Goal: Transaction & Acquisition: Purchase product/service

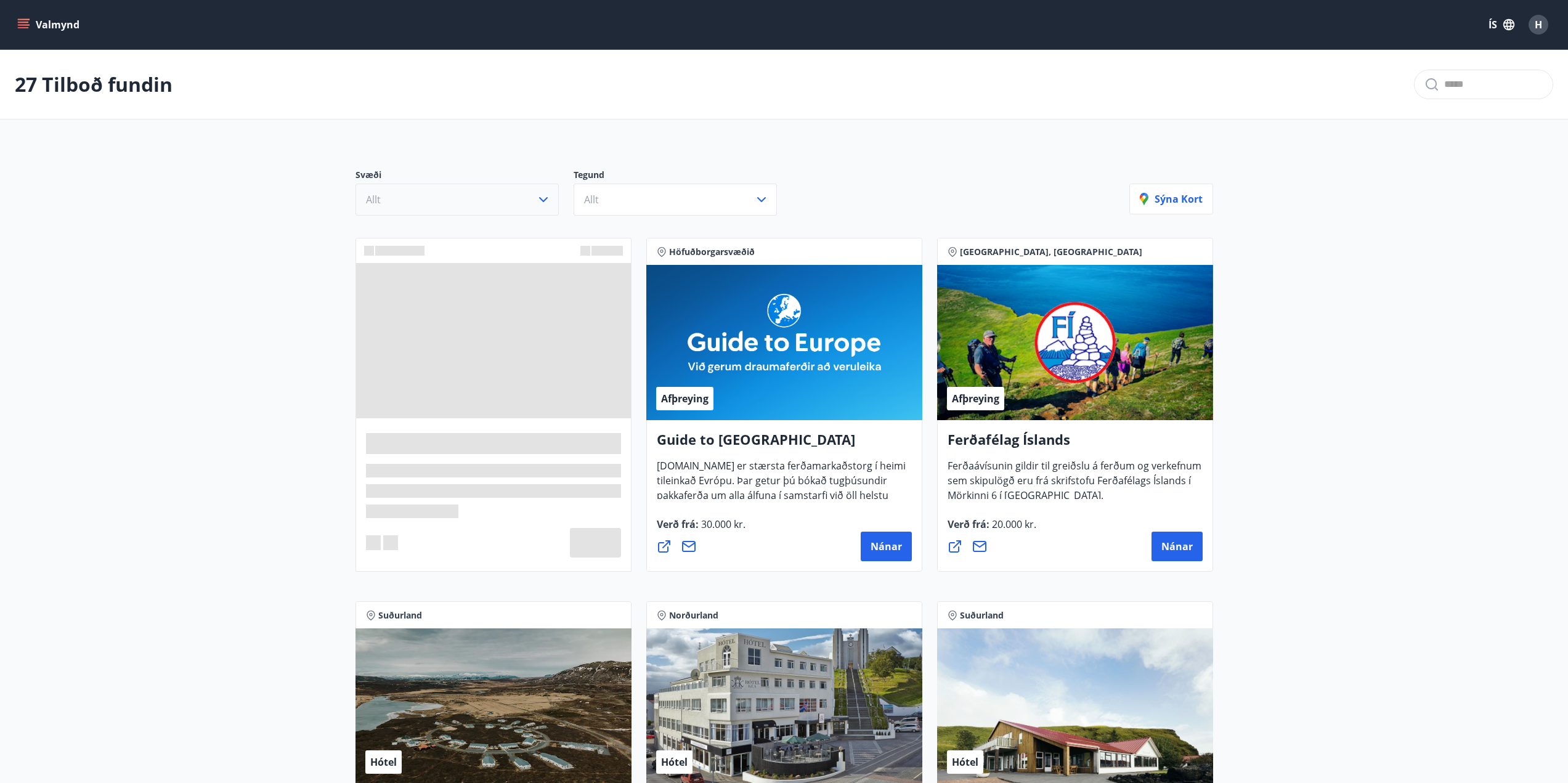
click at [530, 201] on button "Allt" at bounding box center [457, 199] width 203 height 32
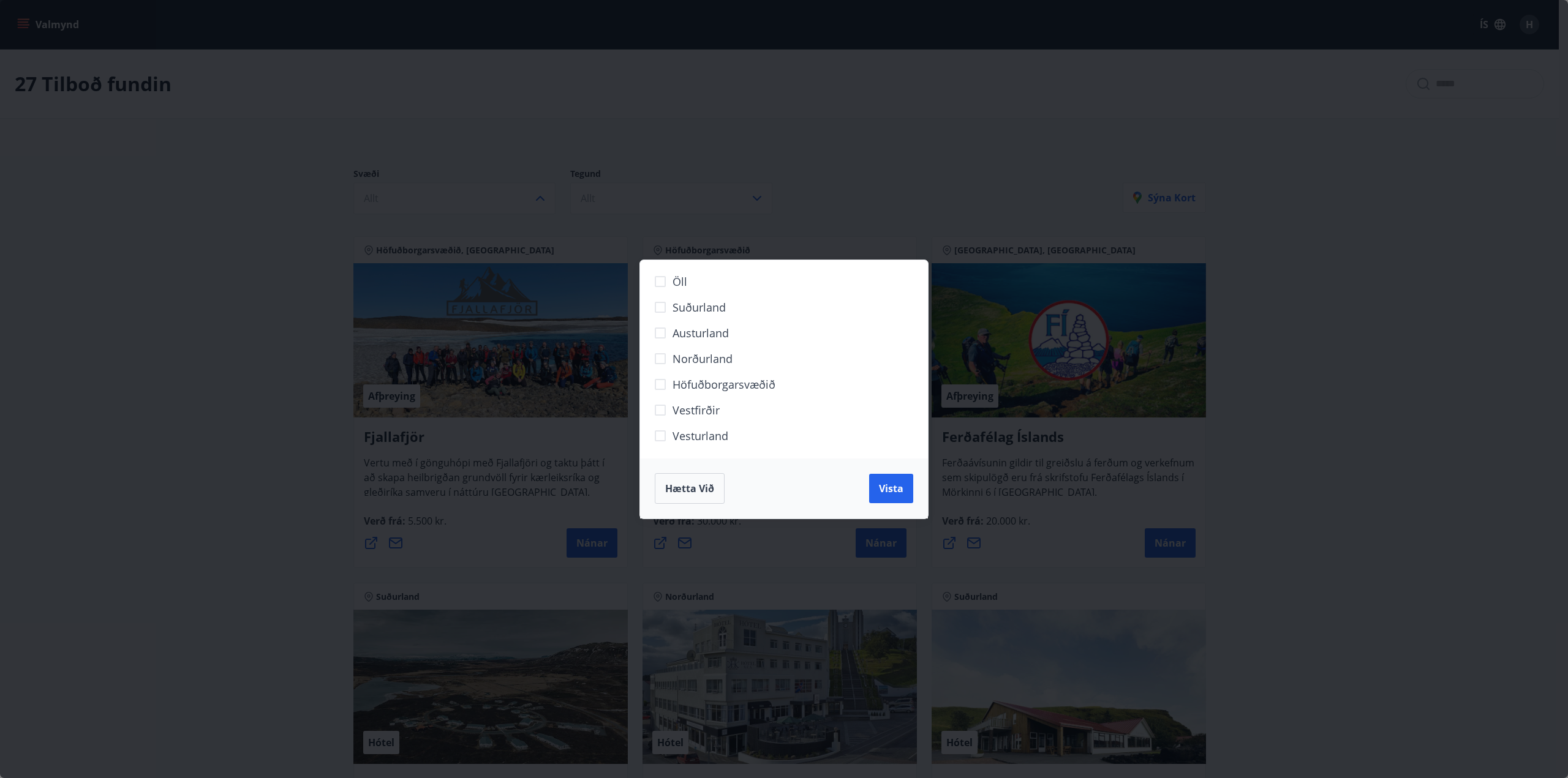
click at [681, 355] on span "Norðurland" at bounding box center [703, 359] width 60 height 15
click at [893, 483] on span "Vista" at bounding box center [890, 489] width 24 height 14
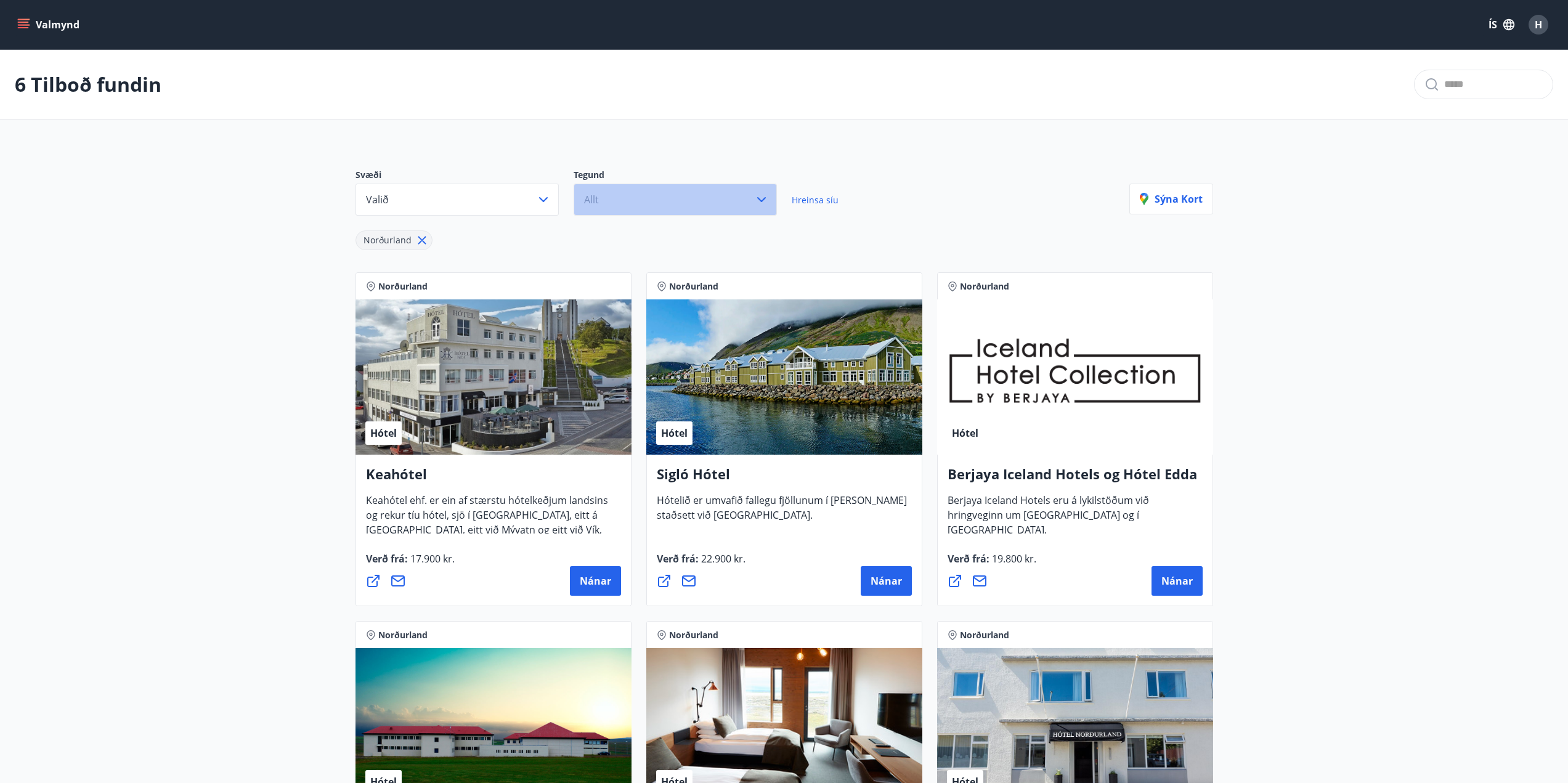
click at [620, 213] on button "Allt" at bounding box center [675, 199] width 203 height 32
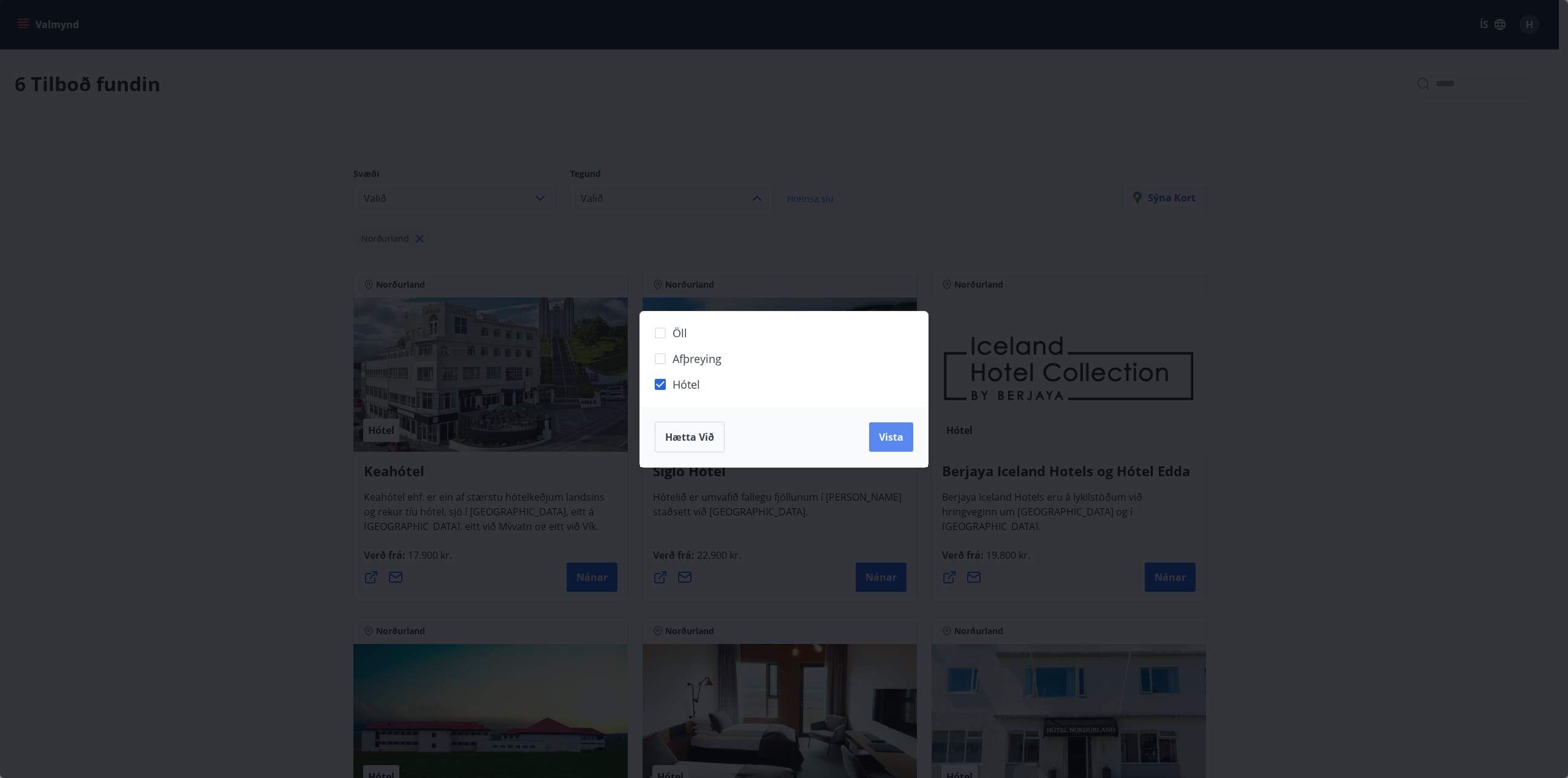
click at [902, 435] on span "Vista" at bounding box center [890, 437] width 24 height 14
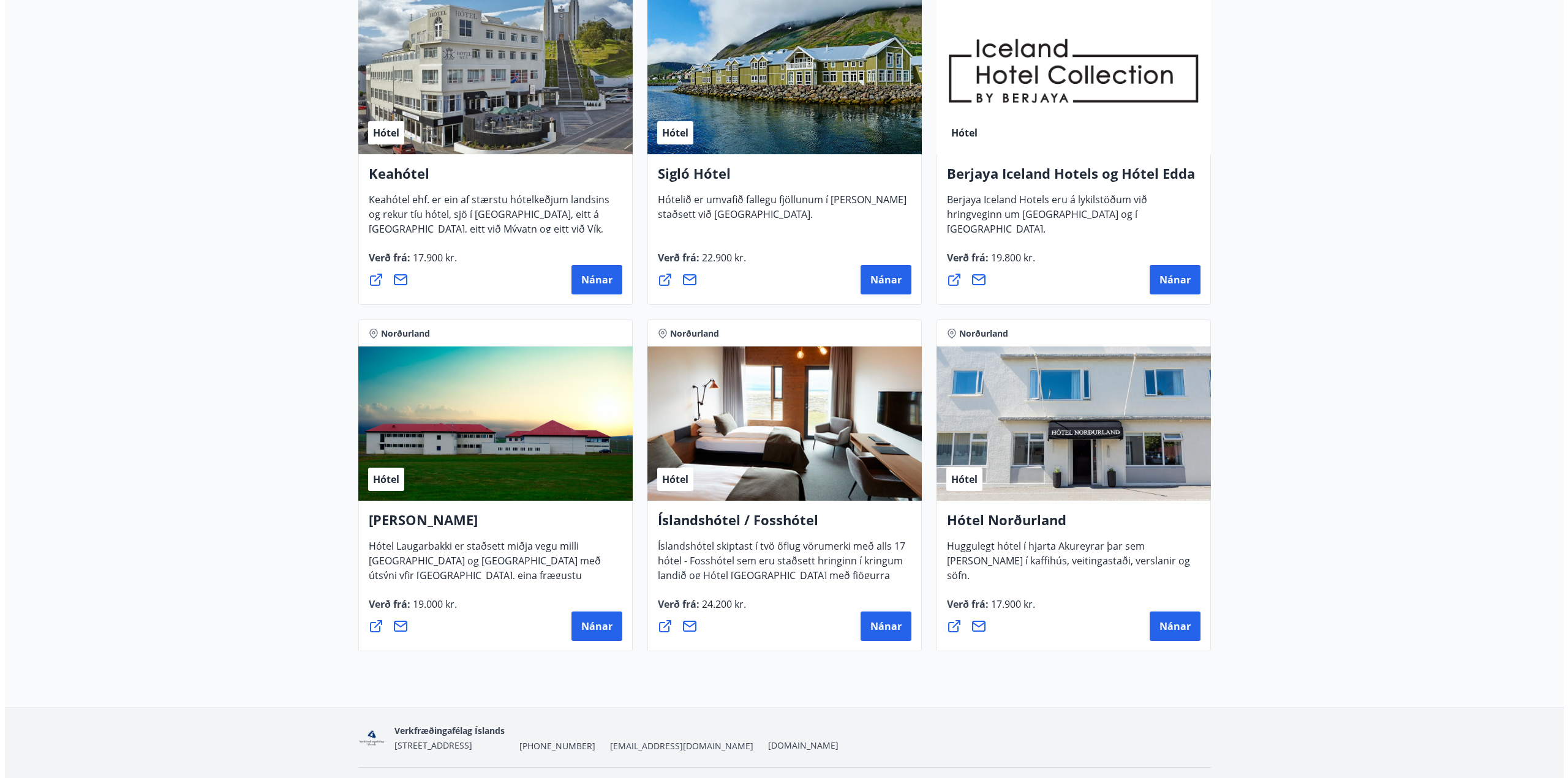
scroll to position [306, 0]
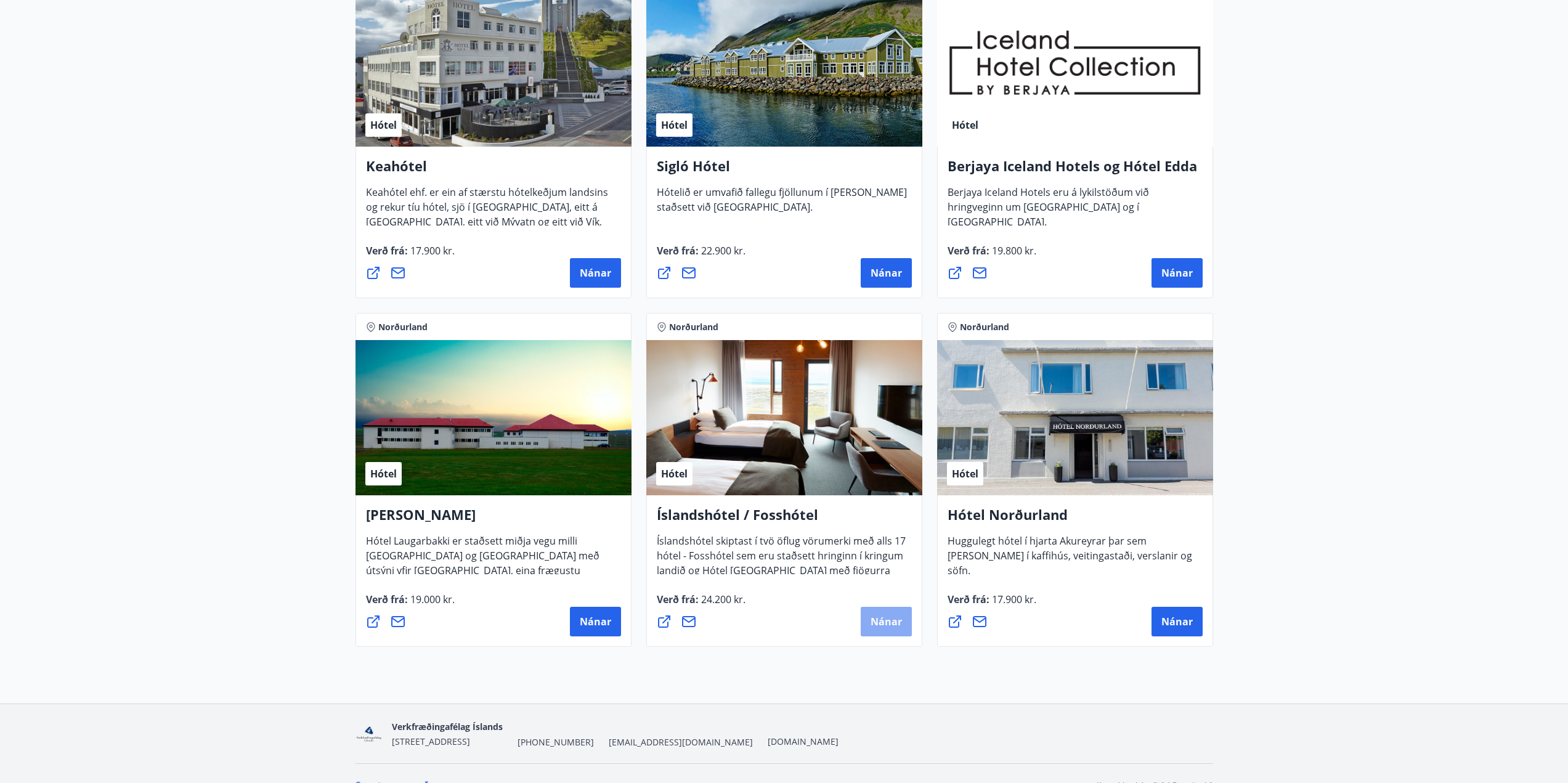
click at [888, 623] on span "Nánar" at bounding box center [886, 622] width 31 height 14
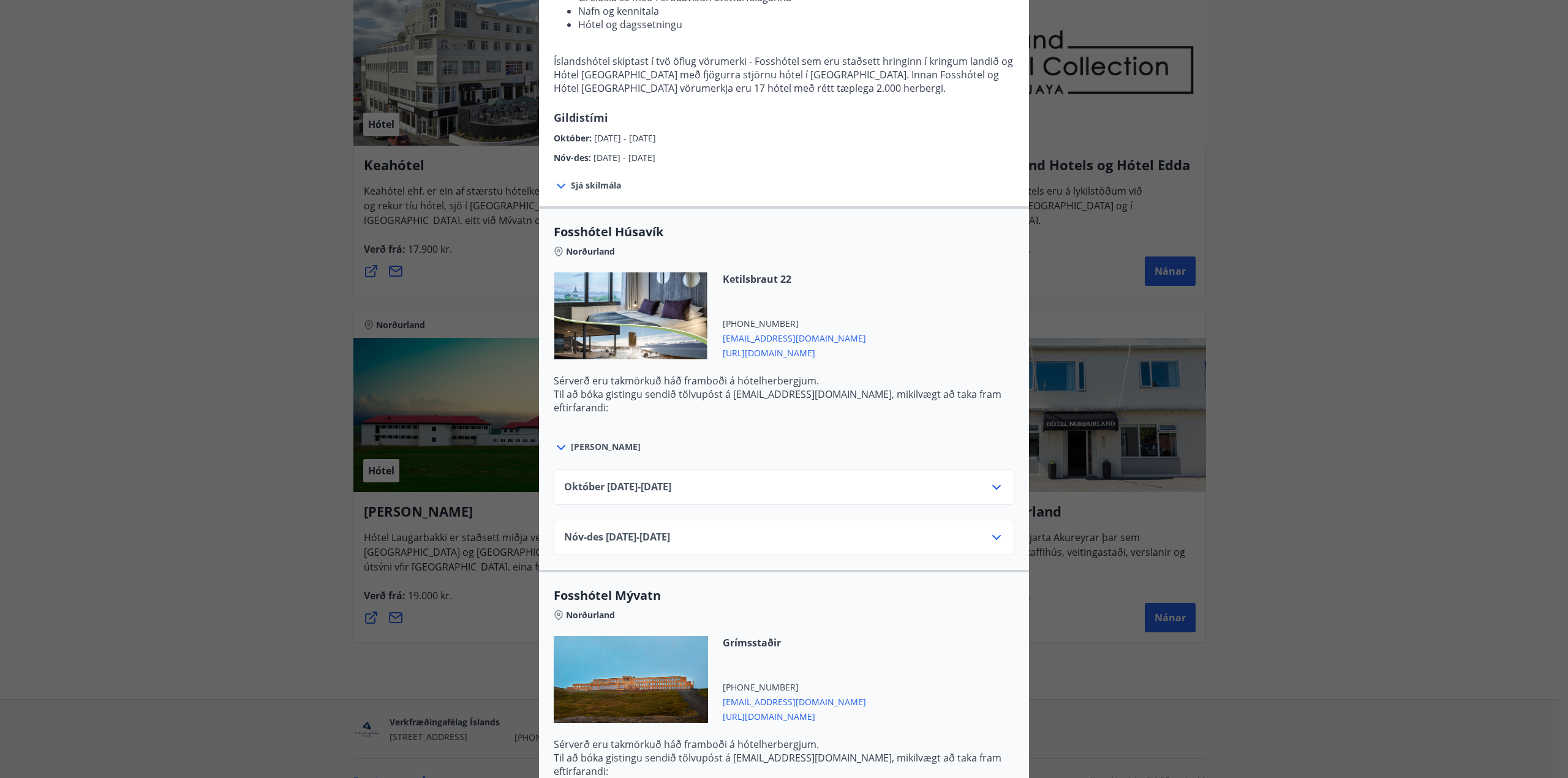
scroll to position [123, 0]
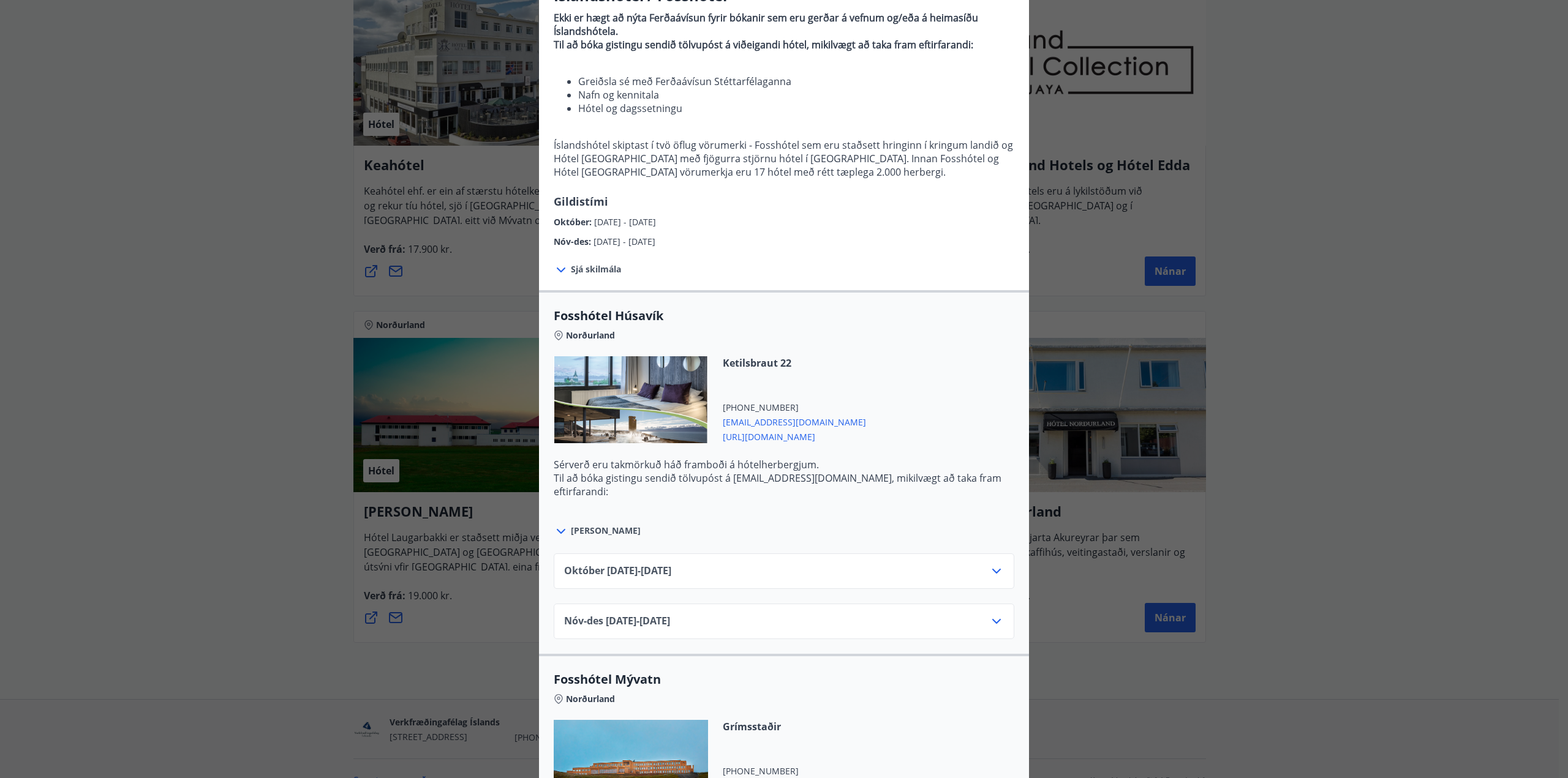
click at [760, 570] on div "[DATE]10.25 - [DATE]" at bounding box center [783, 575] width 440 height 24
click at [989, 572] on icon at bounding box center [996, 570] width 15 height 14
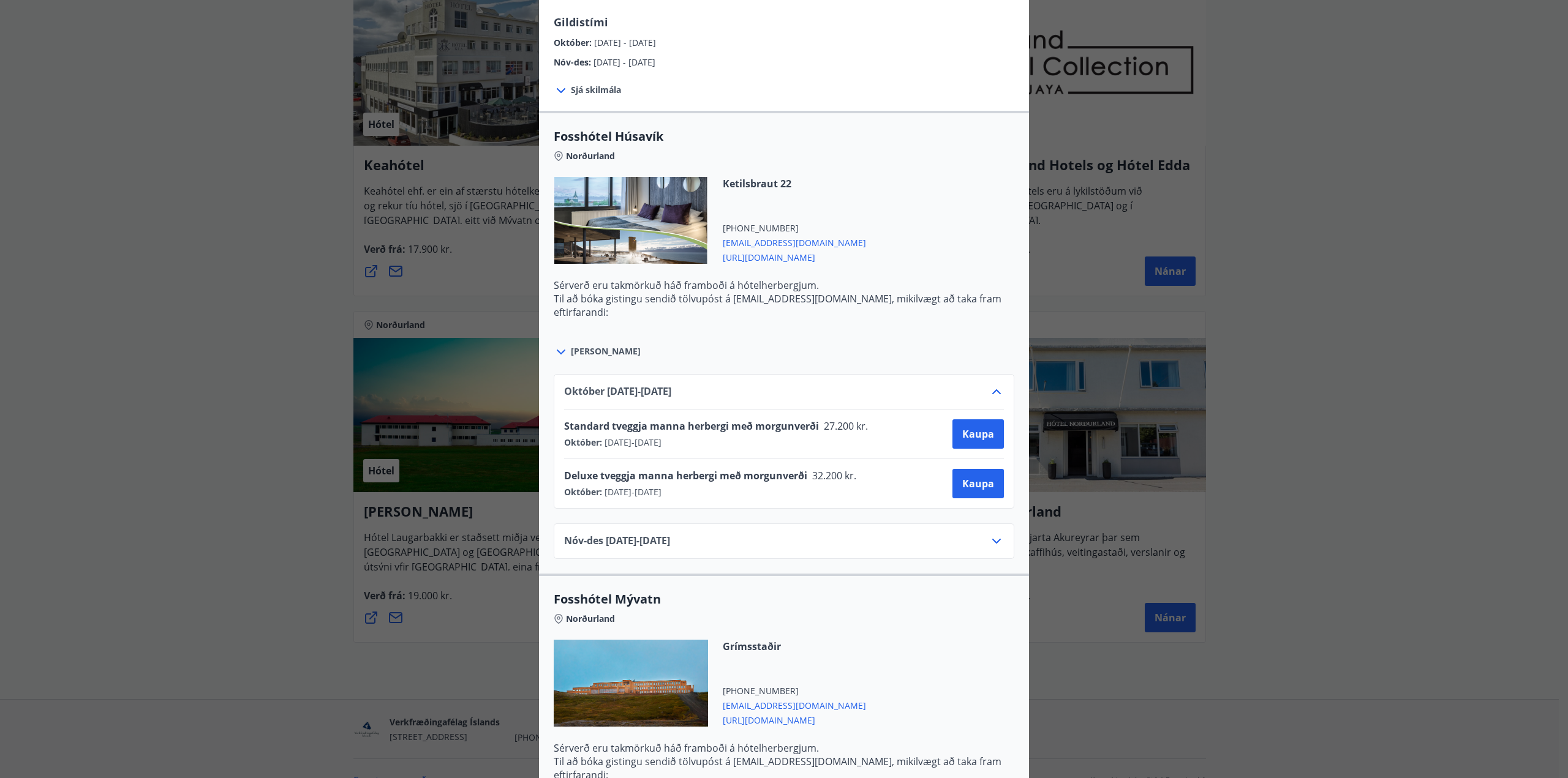
scroll to position [306, 0]
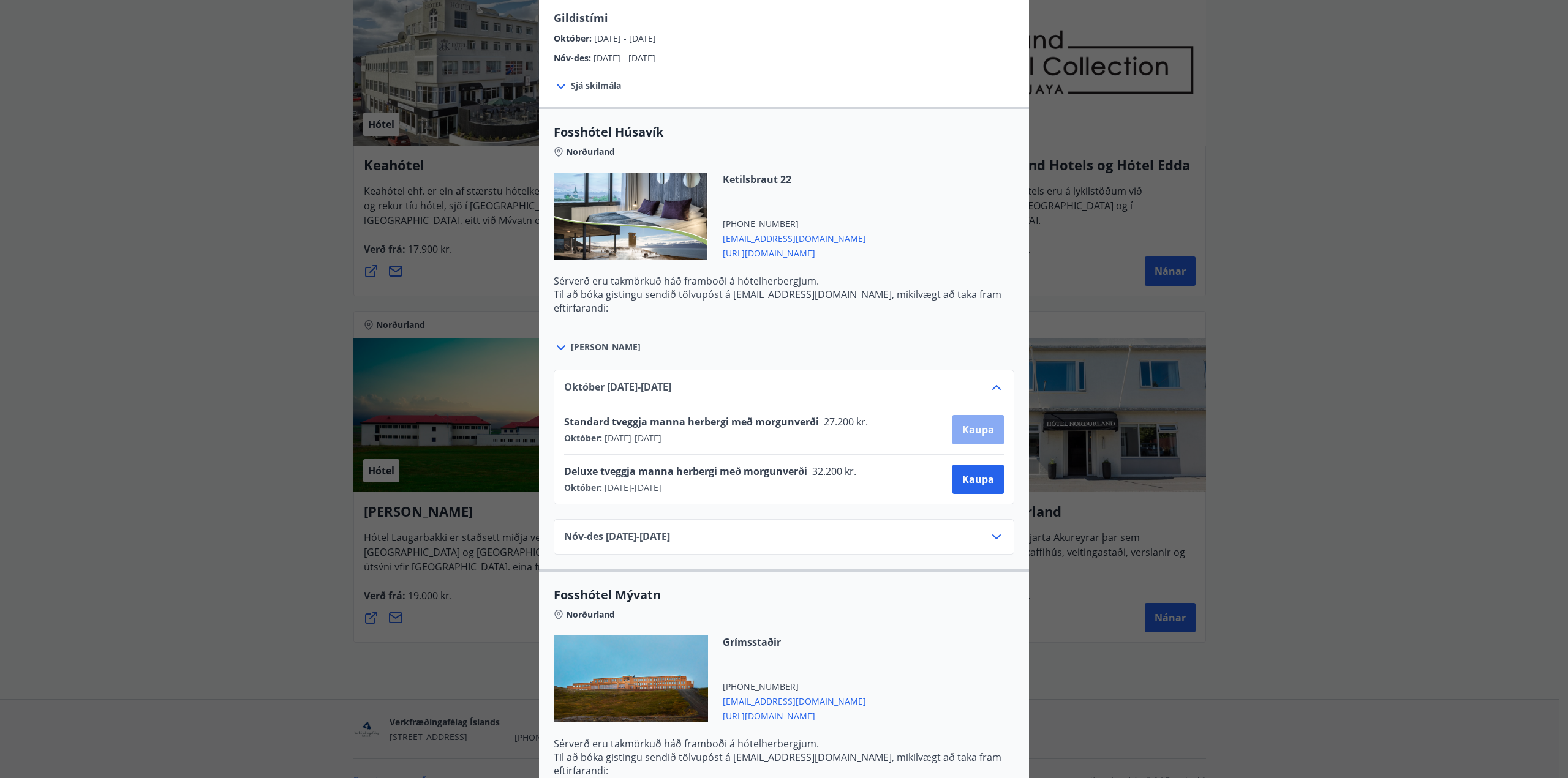
click at [973, 431] on span "Kaupa" at bounding box center [977, 430] width 32 height 14
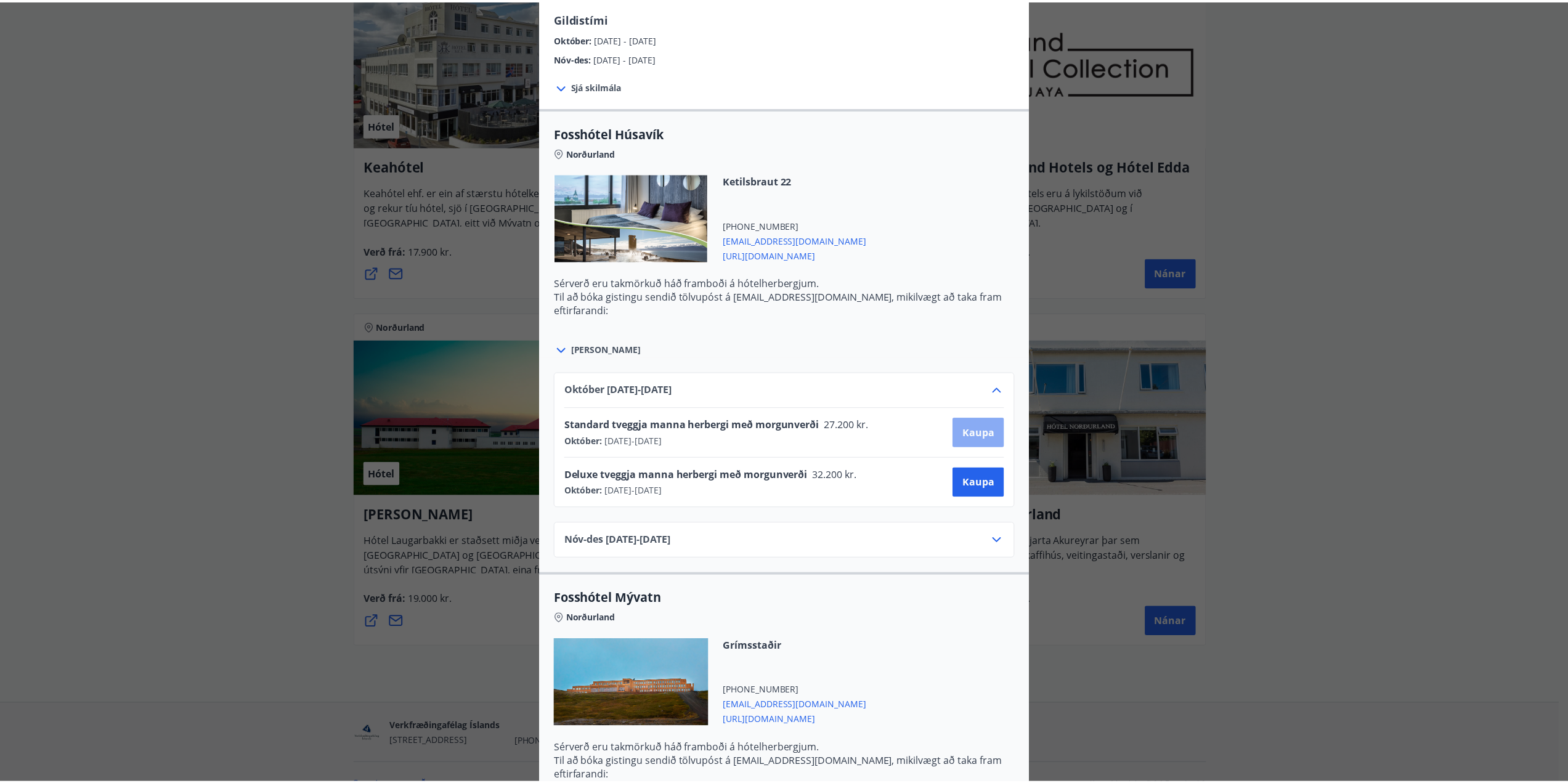
scroll to position [2, 0]
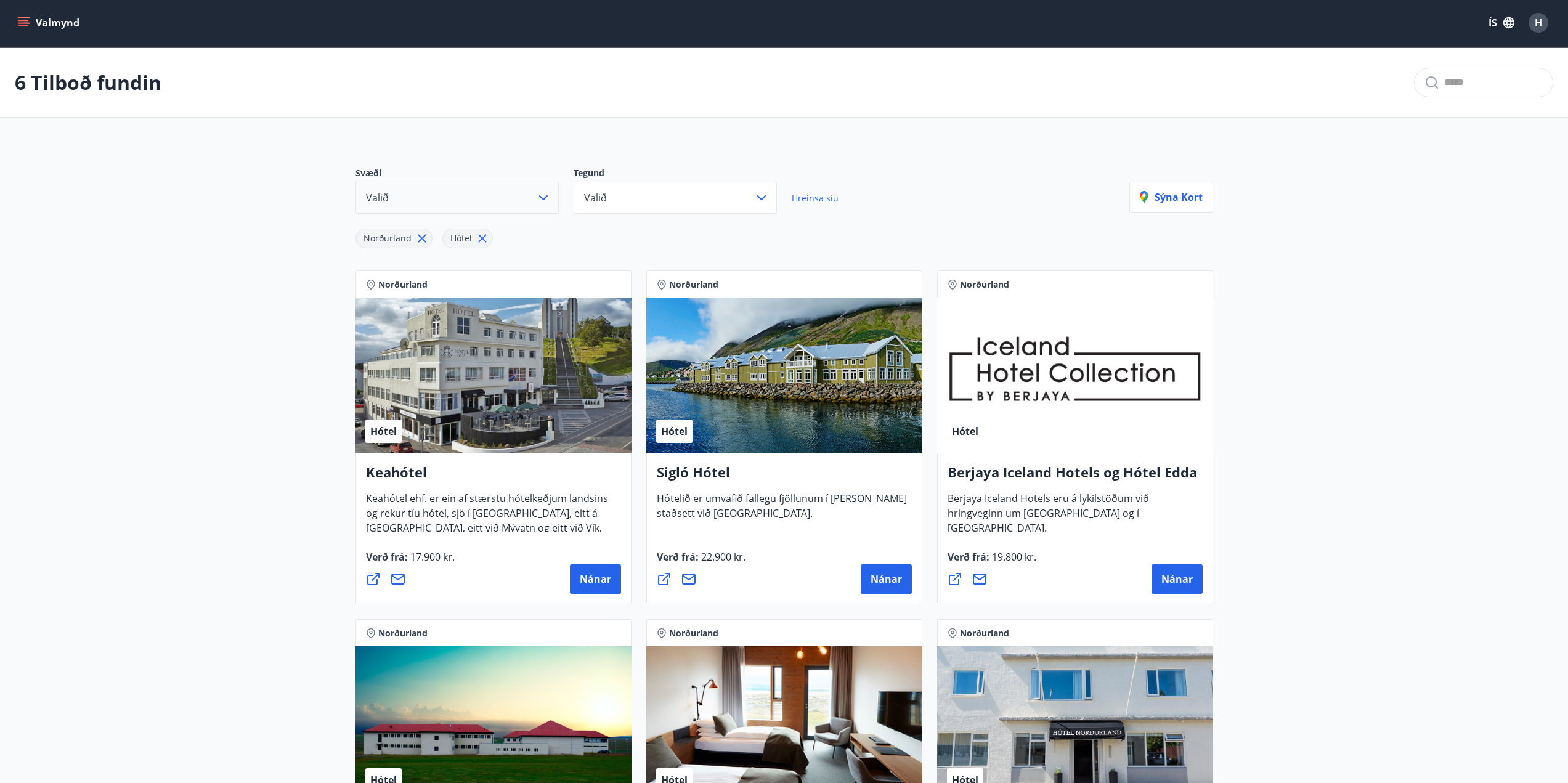
click at [492, 194] on button "Valið" at bounding box center [457, 197] width 203 height 32
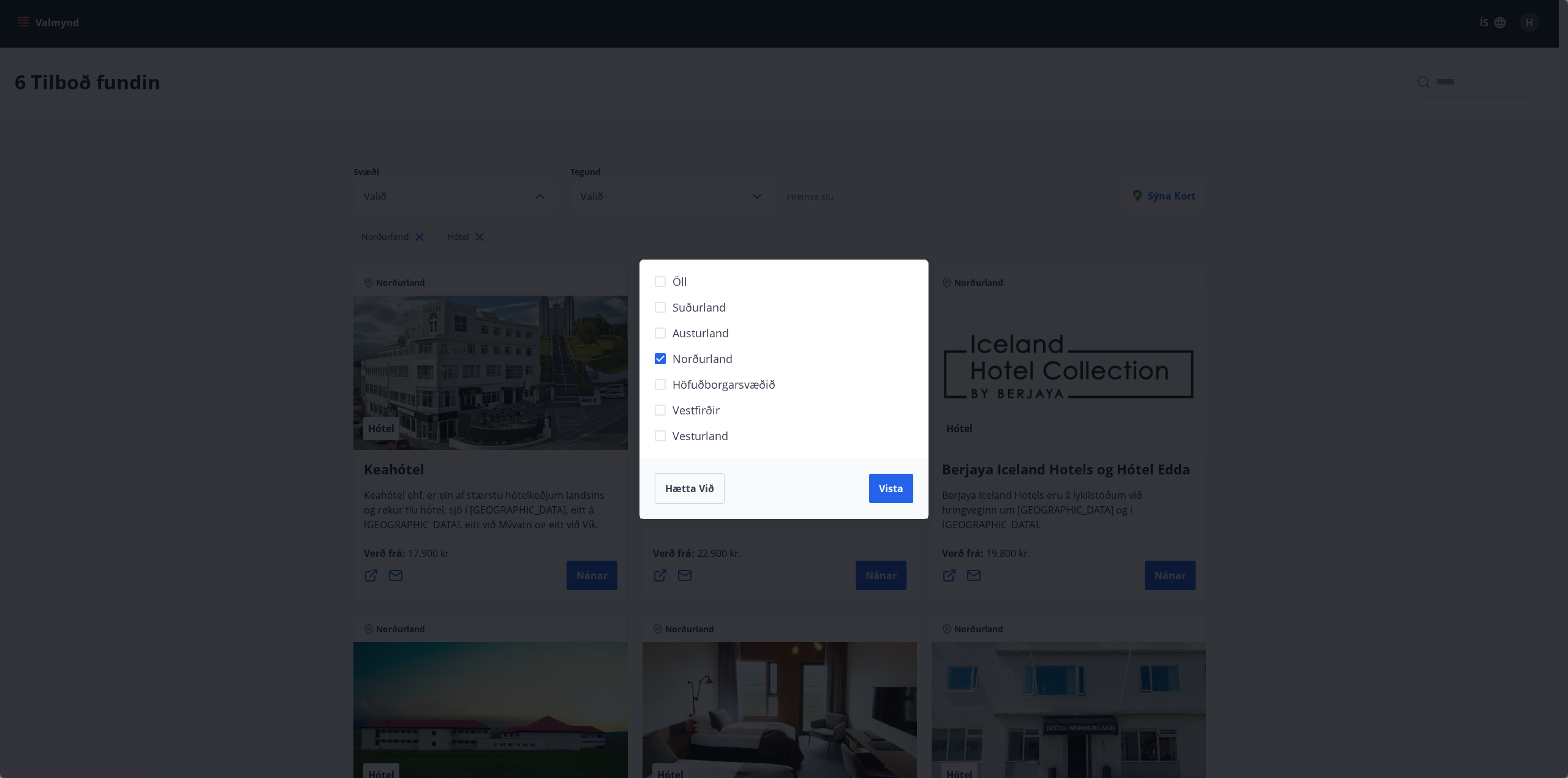
click at [415, 366] on div "Öll Suðurland [GEOGRAPHIC_DATA] Norðurland Höfuðborgarsvæðið [GEOGRAPHIC_DATA] …" at bounding box center [784, 389] width 1568 height 778
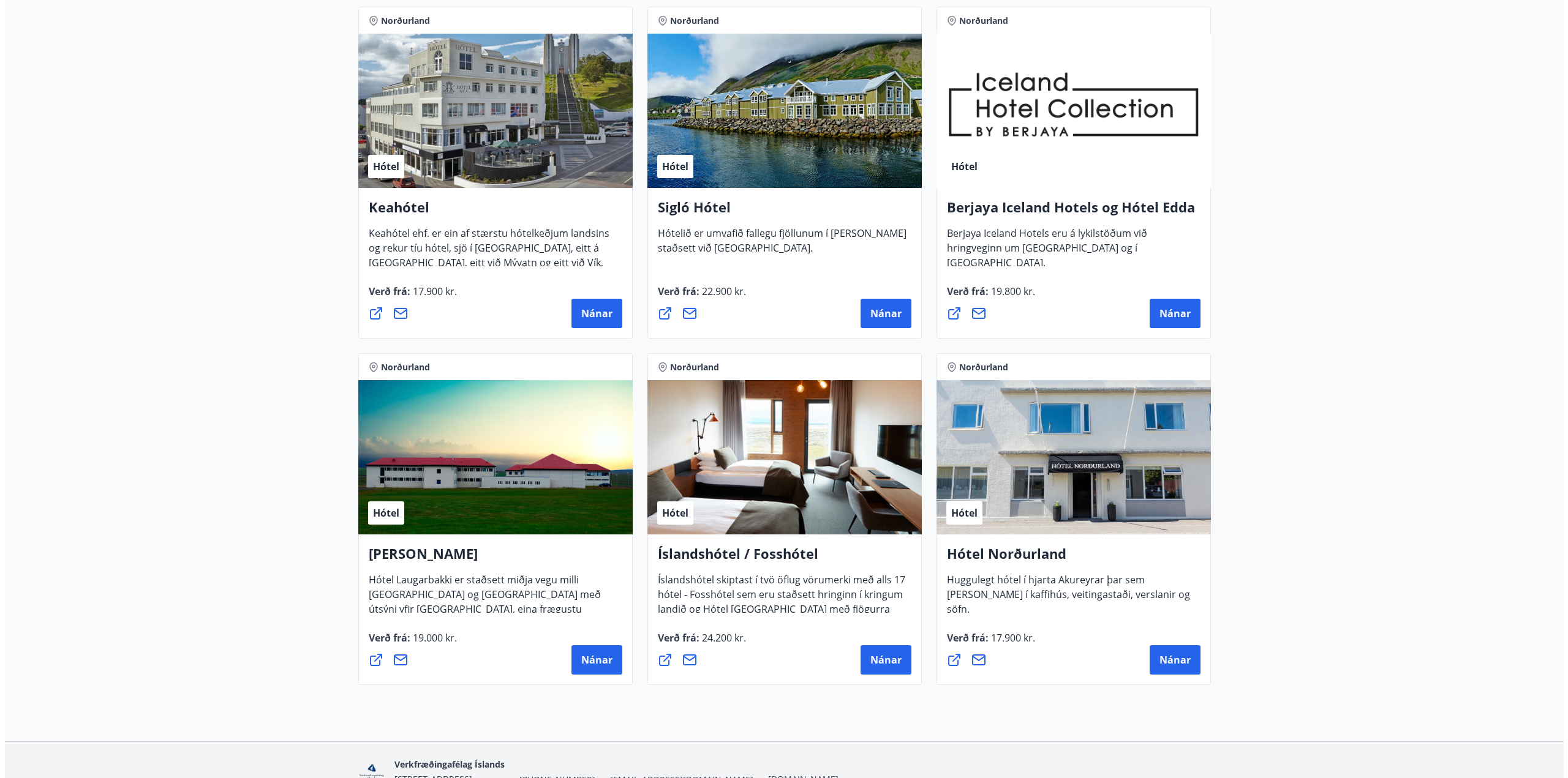
scroll to position [308, 0]
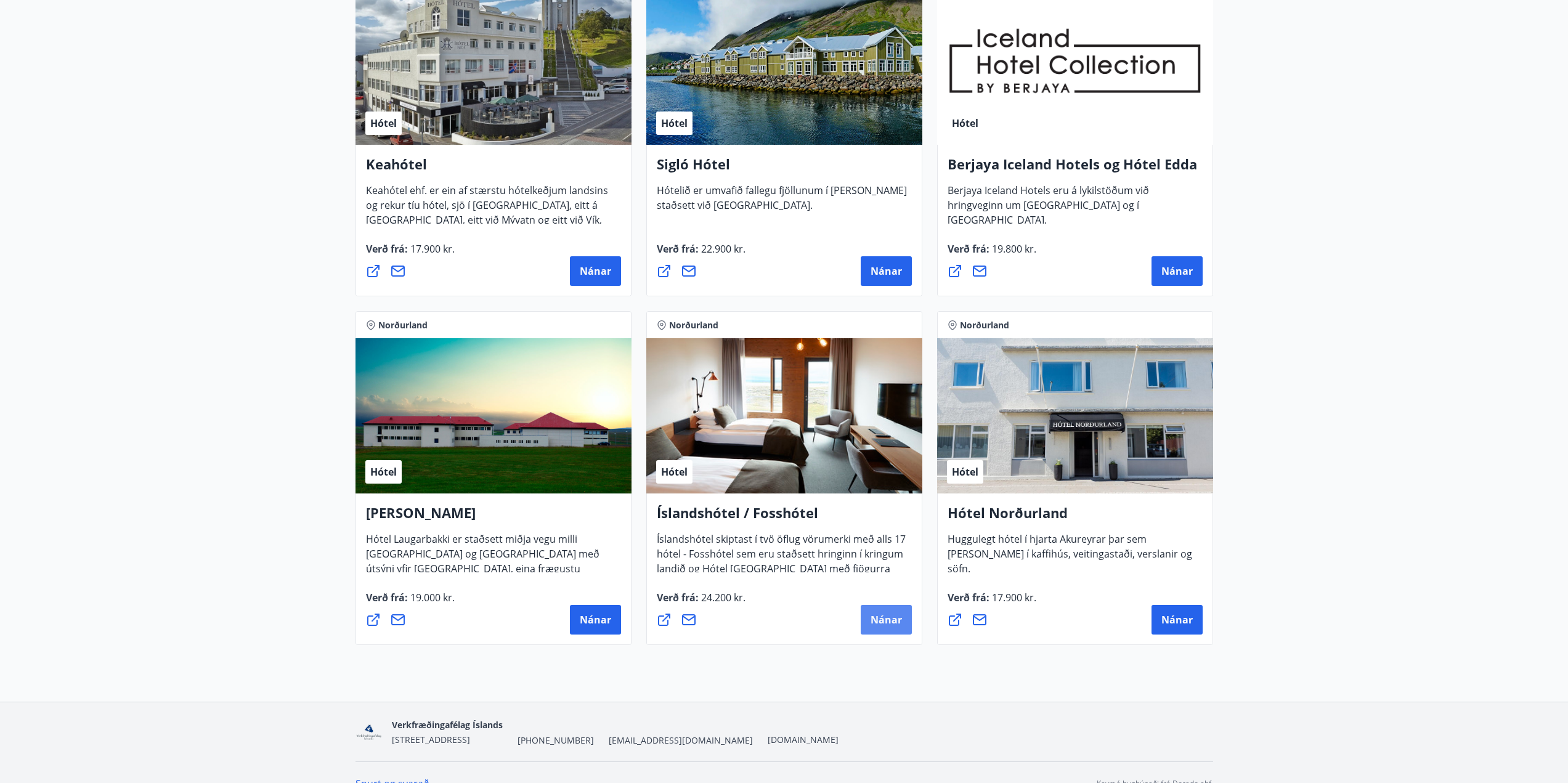
click at [887, 614] on span "Nánar" at bounding box center [886, 620] width 31 height 14
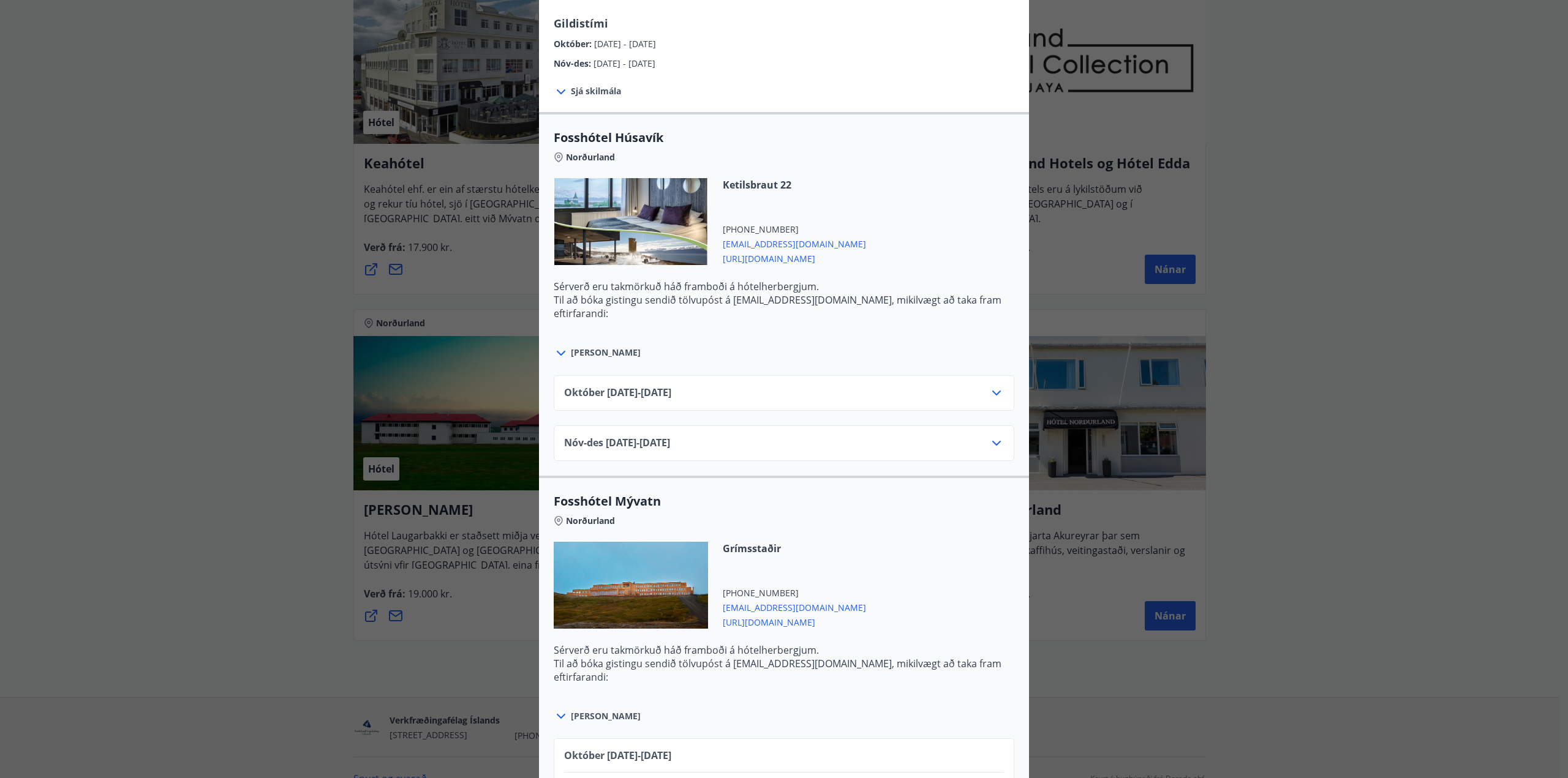
scroll to position [306, 0]
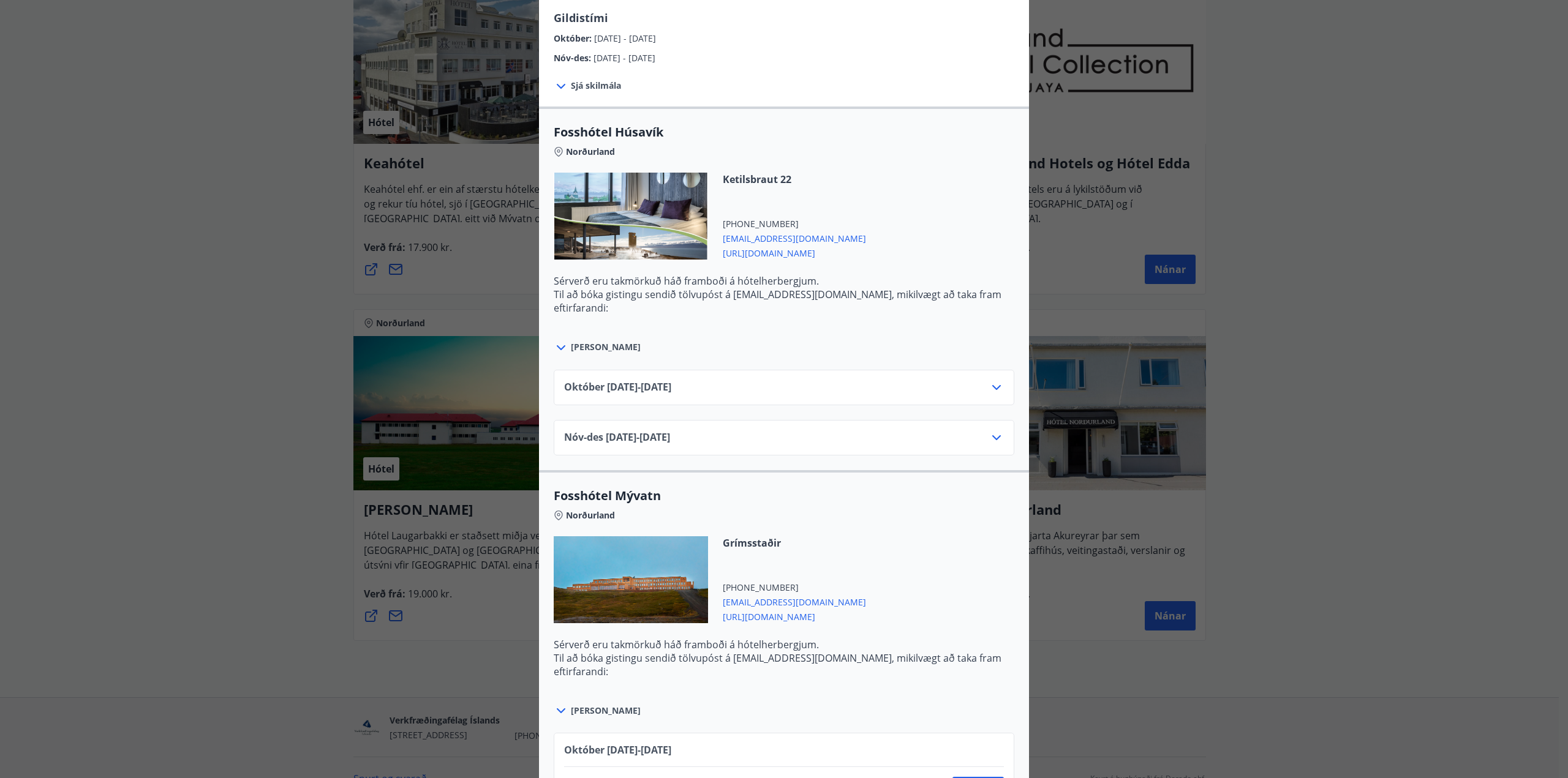
click at [989, 385] on icon at bounding box center [996, 387] width 15 height 14
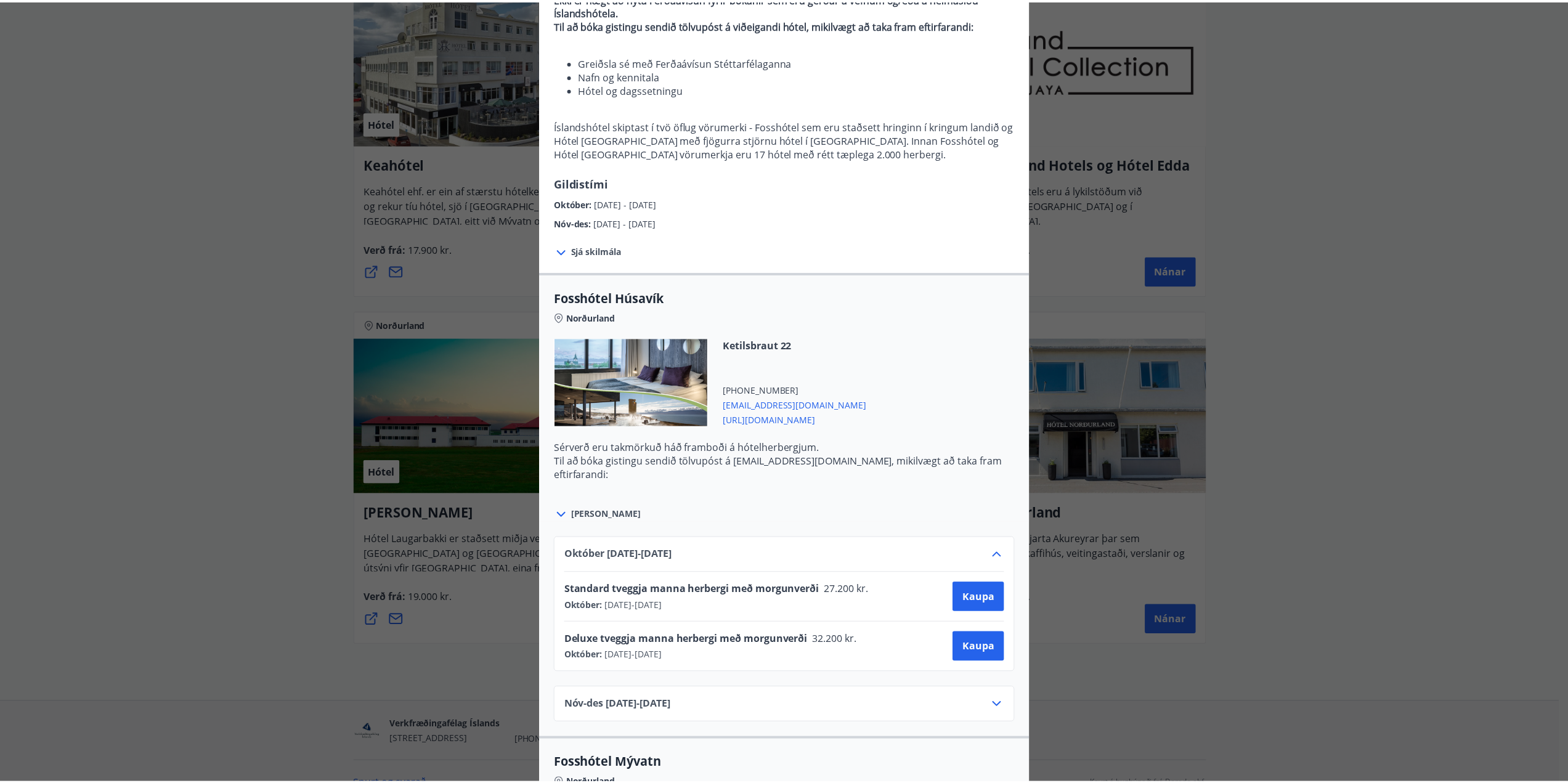
scroll to position [0, 0]
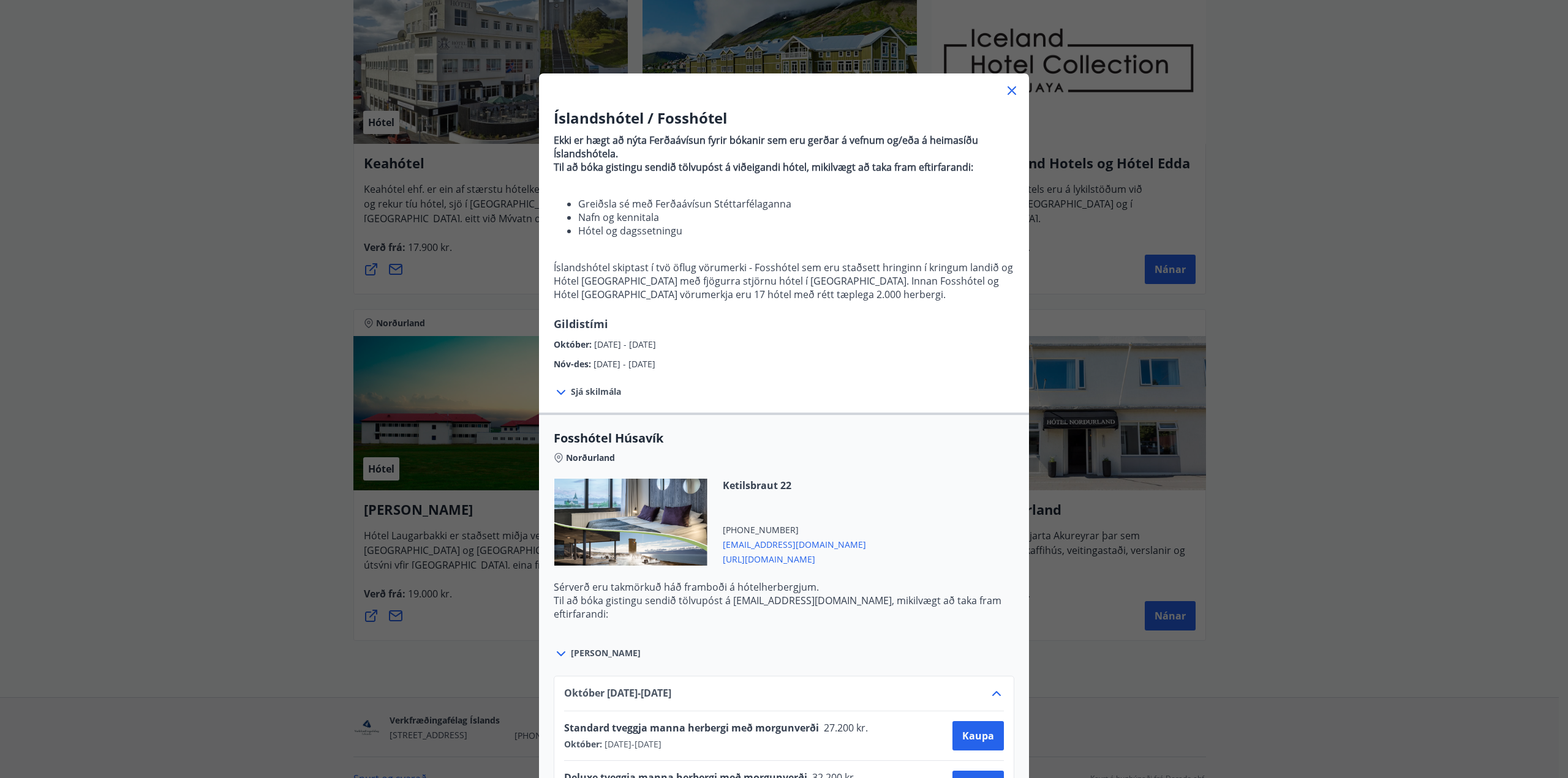
click at [217, 263] on div "Íslandshótel / Fosshótel Ekki er hægt að nýta Ferðaávísun fyrir bókanir sem eru…" at bounding box center [784, 389] width 1568 height 778
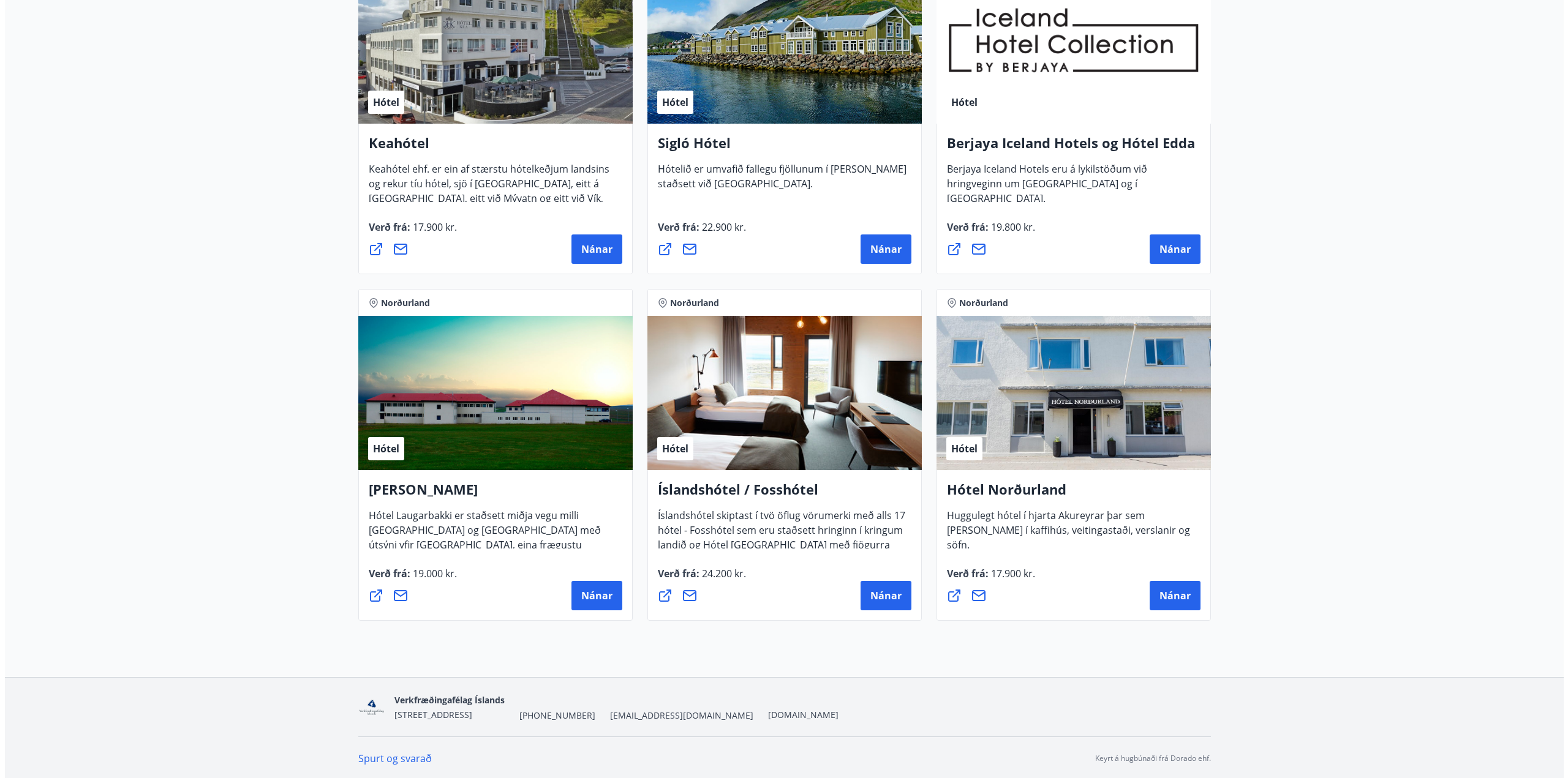
scroll to position [330, 0]
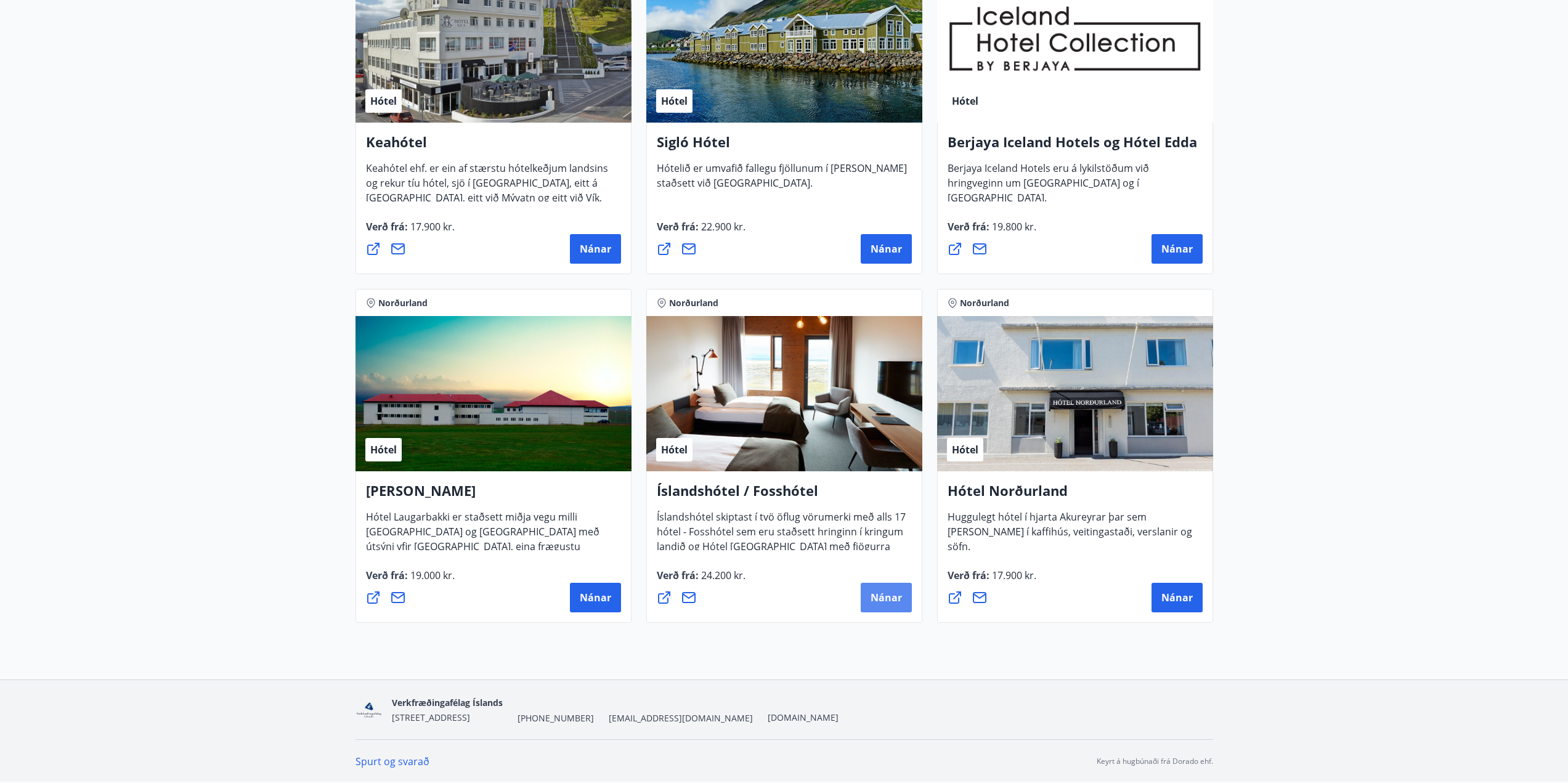
click at [897, 604] on button "Nánar" at bounding box center [886, 597] width 52 height 29
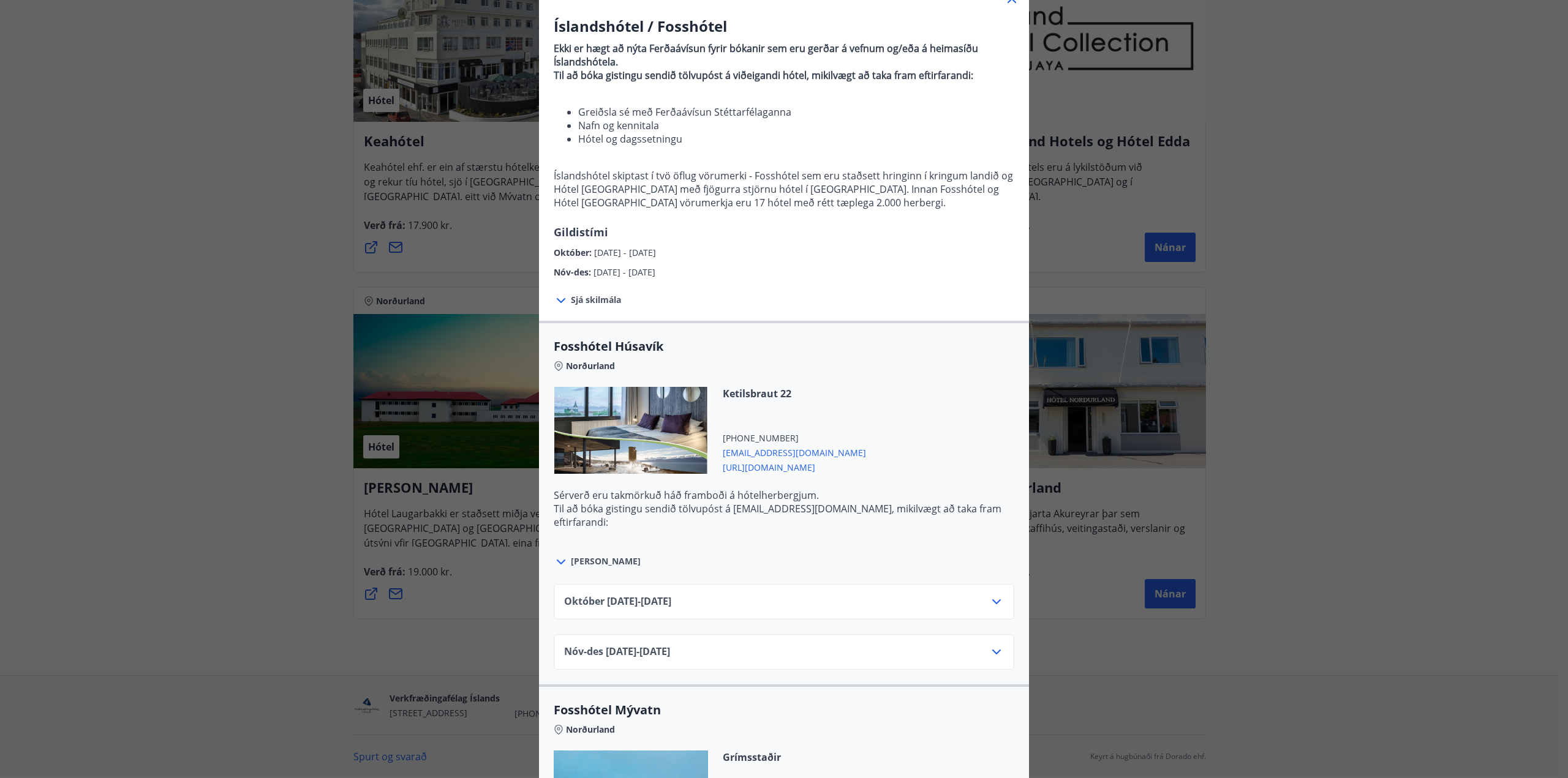
scroll to position [123, 0]
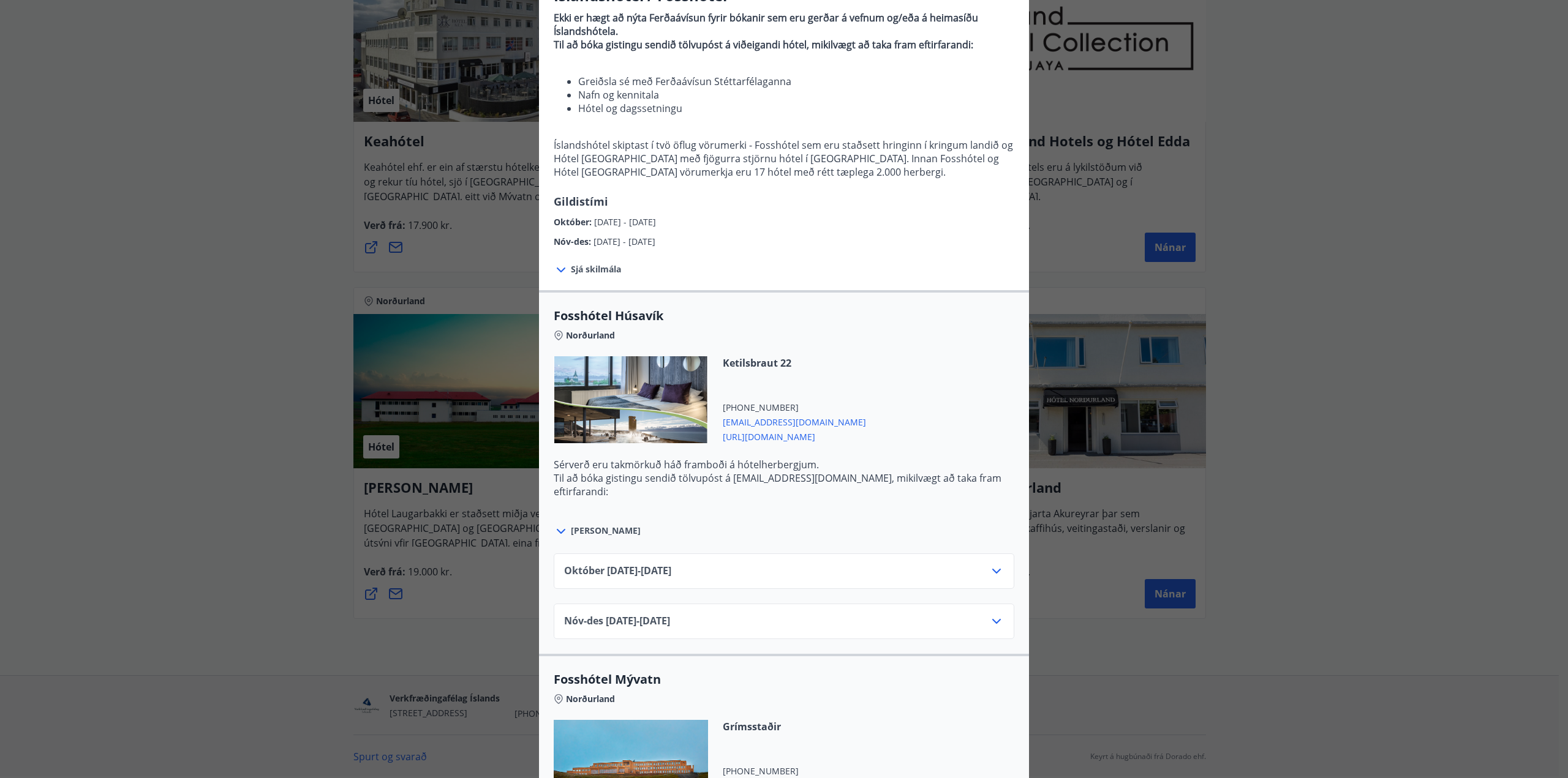
click at [960, 568] on div "[DATE]10.25 - [DATE]" at bounding box center [783, 575] width 440 height 24
click at [990, 574] on icon at bounding box center [996, 570] width 15 height 14
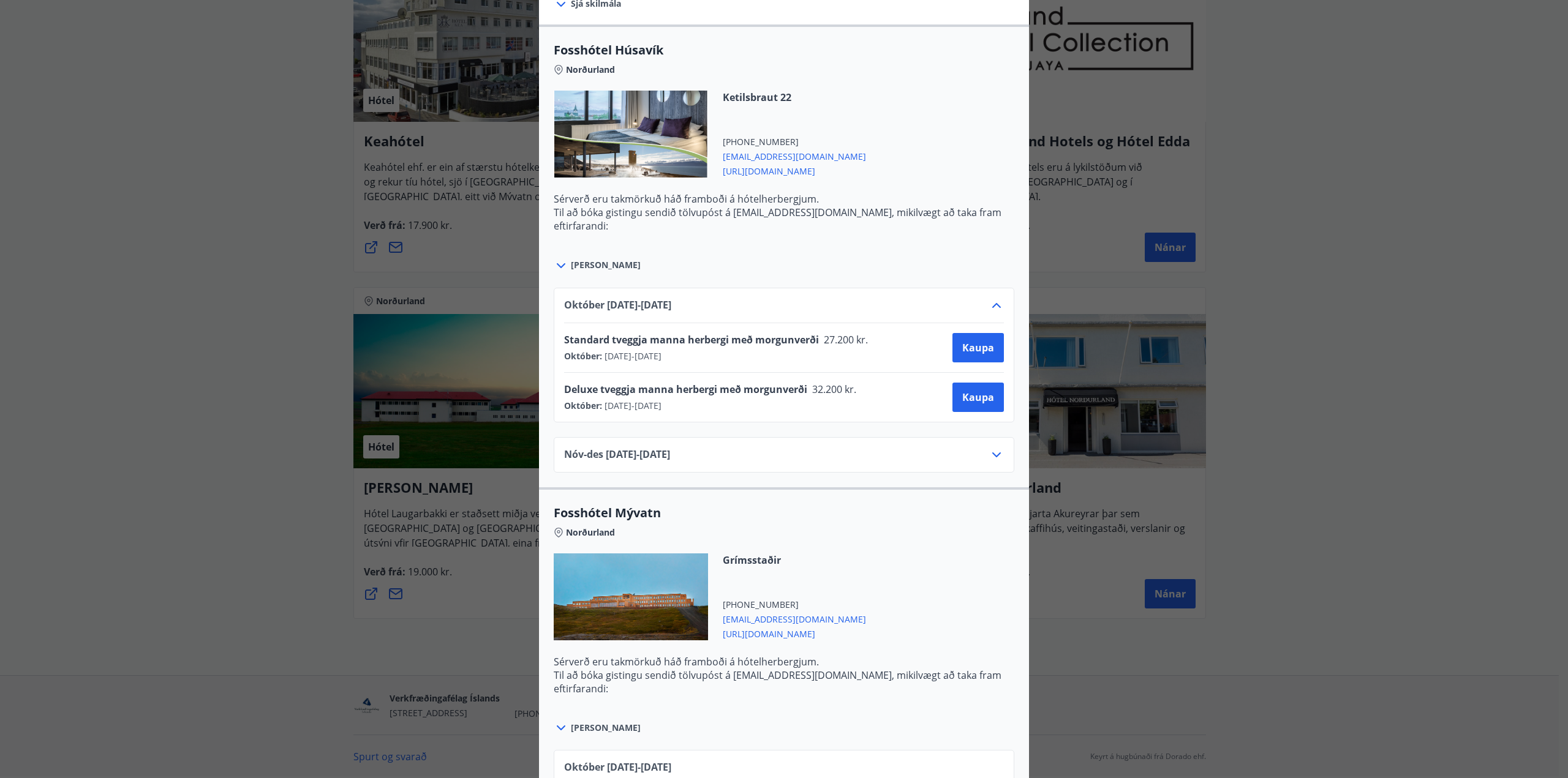
scroll to position [367, 0]
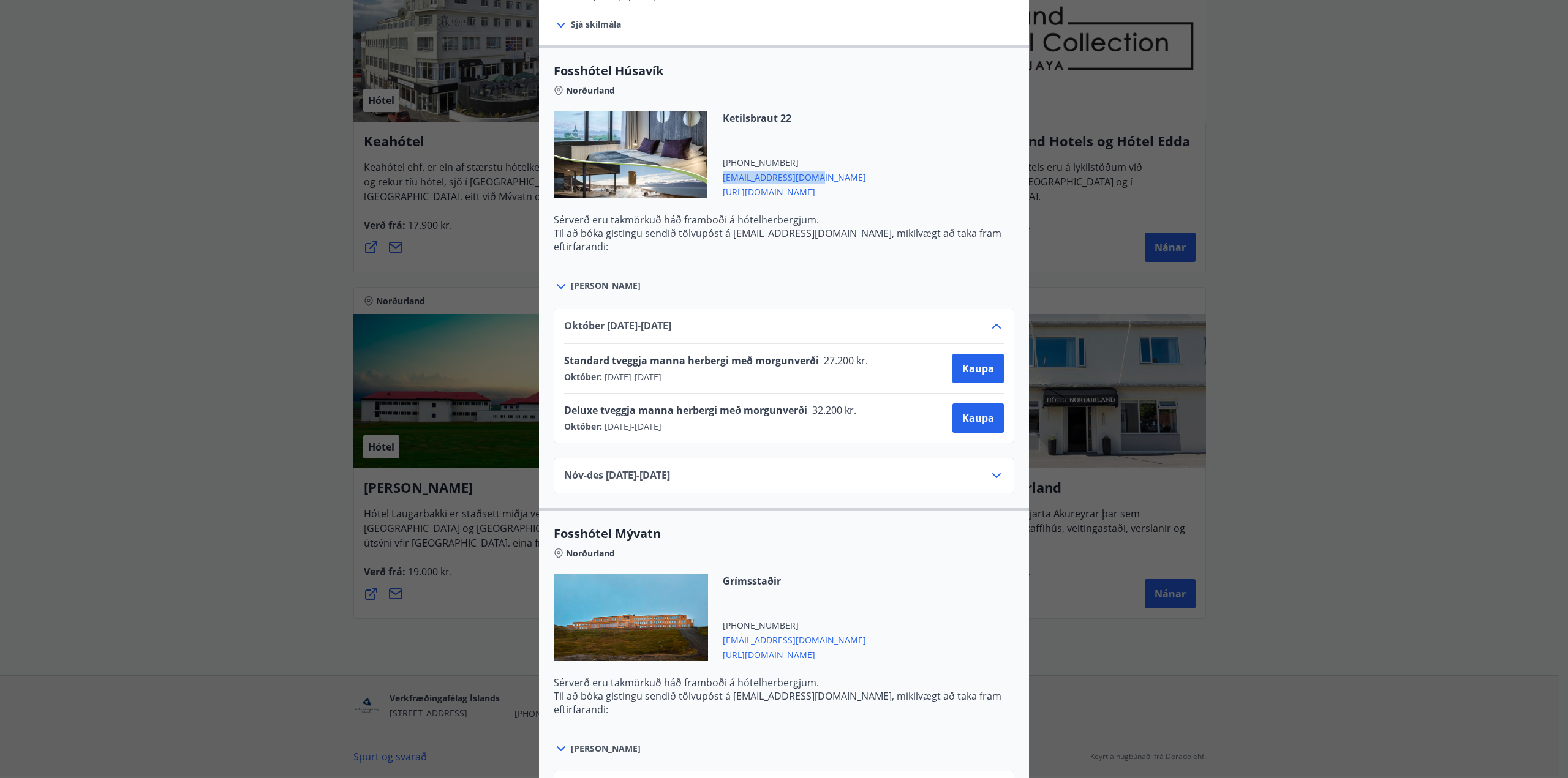
drag, startPoint x: 818, startPoint y: 176, endPoint x: 720, endPoint y: 180, distance: 98.1
click at [723, 180] on span "[EMAIL_ADDRESS][DOMAIN_NAME]" at bounding box center [795, 176] width 143 height 14
copy span "[EMAIL_ADDRESS][DOMAIN_NAME]"
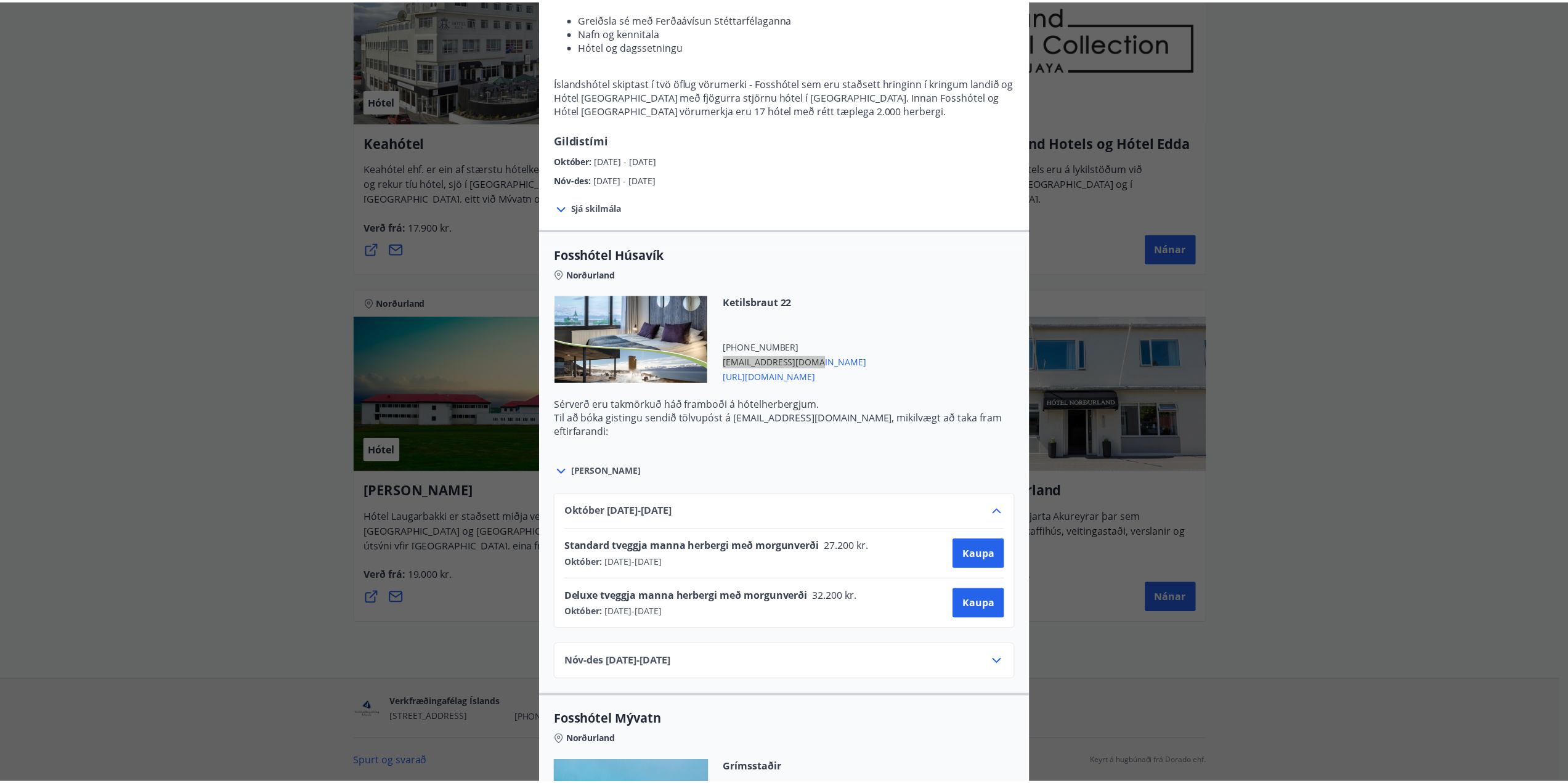
scroll to position [185, 0]
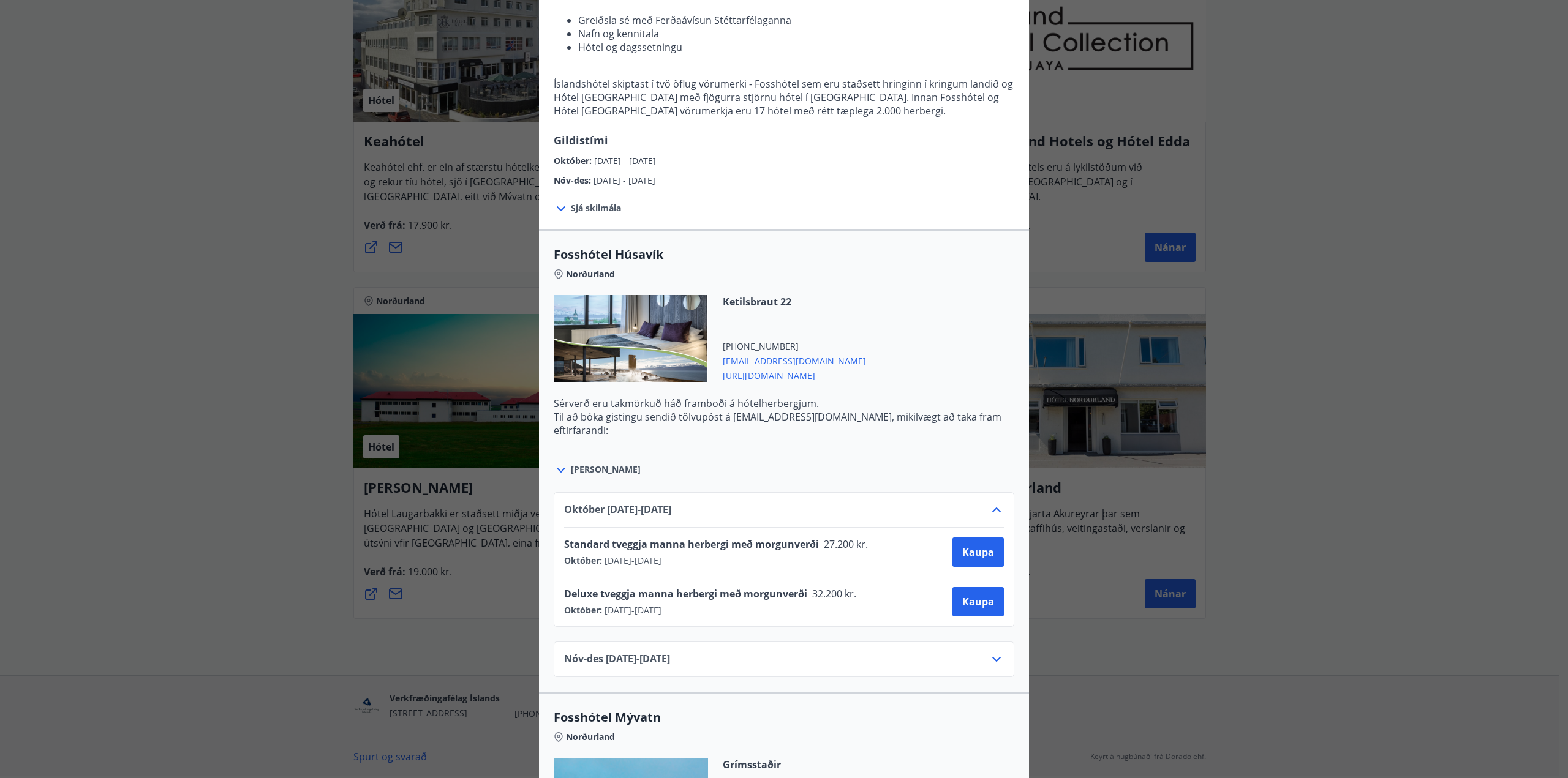
click at [925, 447] on li "Greiðsla sé með Ferðaávísun Stéttarfélaganna" at bounding box center [796, 453] width 436 height 14
click at [201, 341] on div "Íslandshótel / Fosshótel Ekki er hægt að nýta Ferðaávísun fyrir bókanir sem eru…" at bounding box center [784, 205] width 1568 height 778
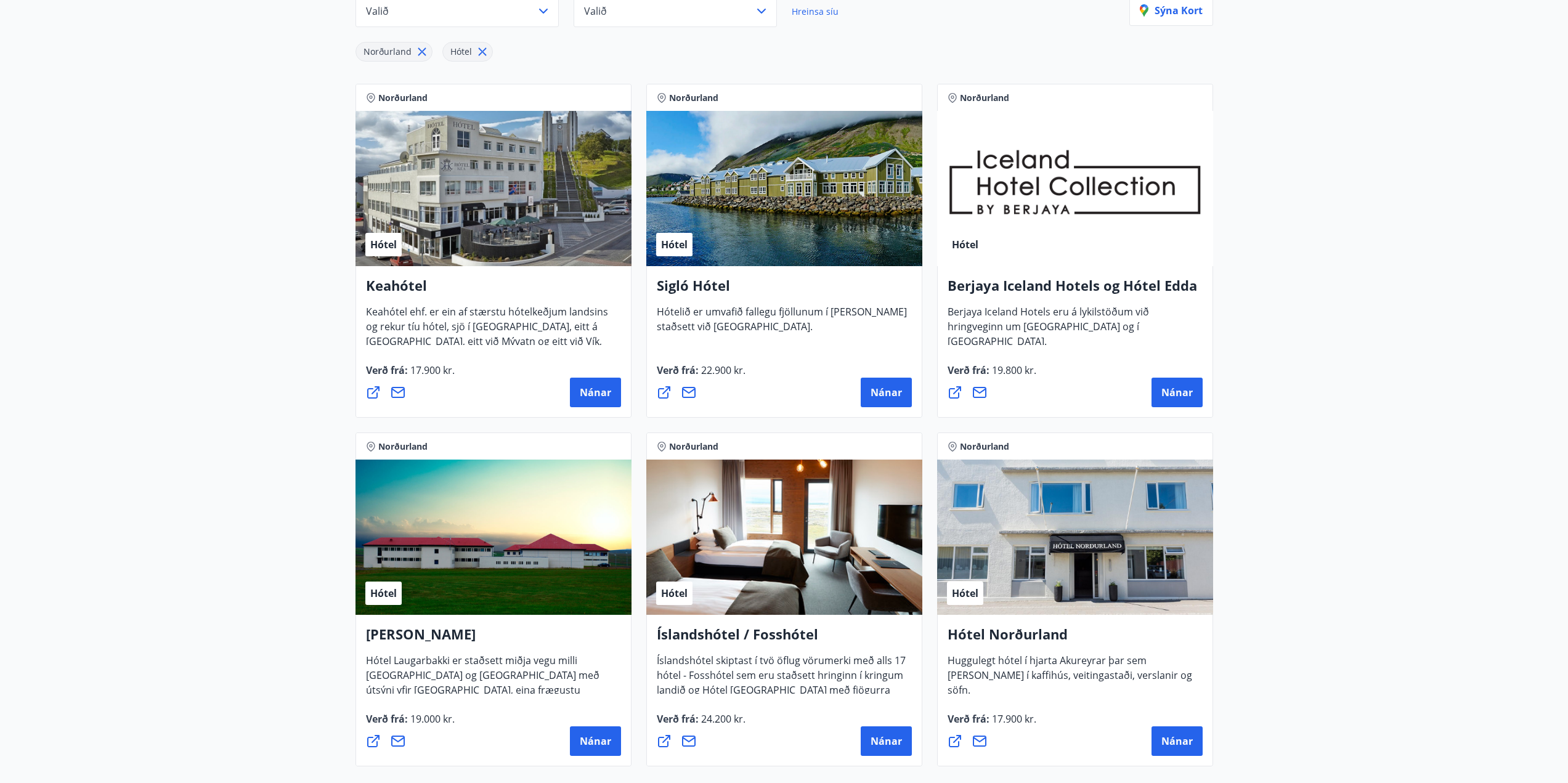
scroll to position [0, 0]
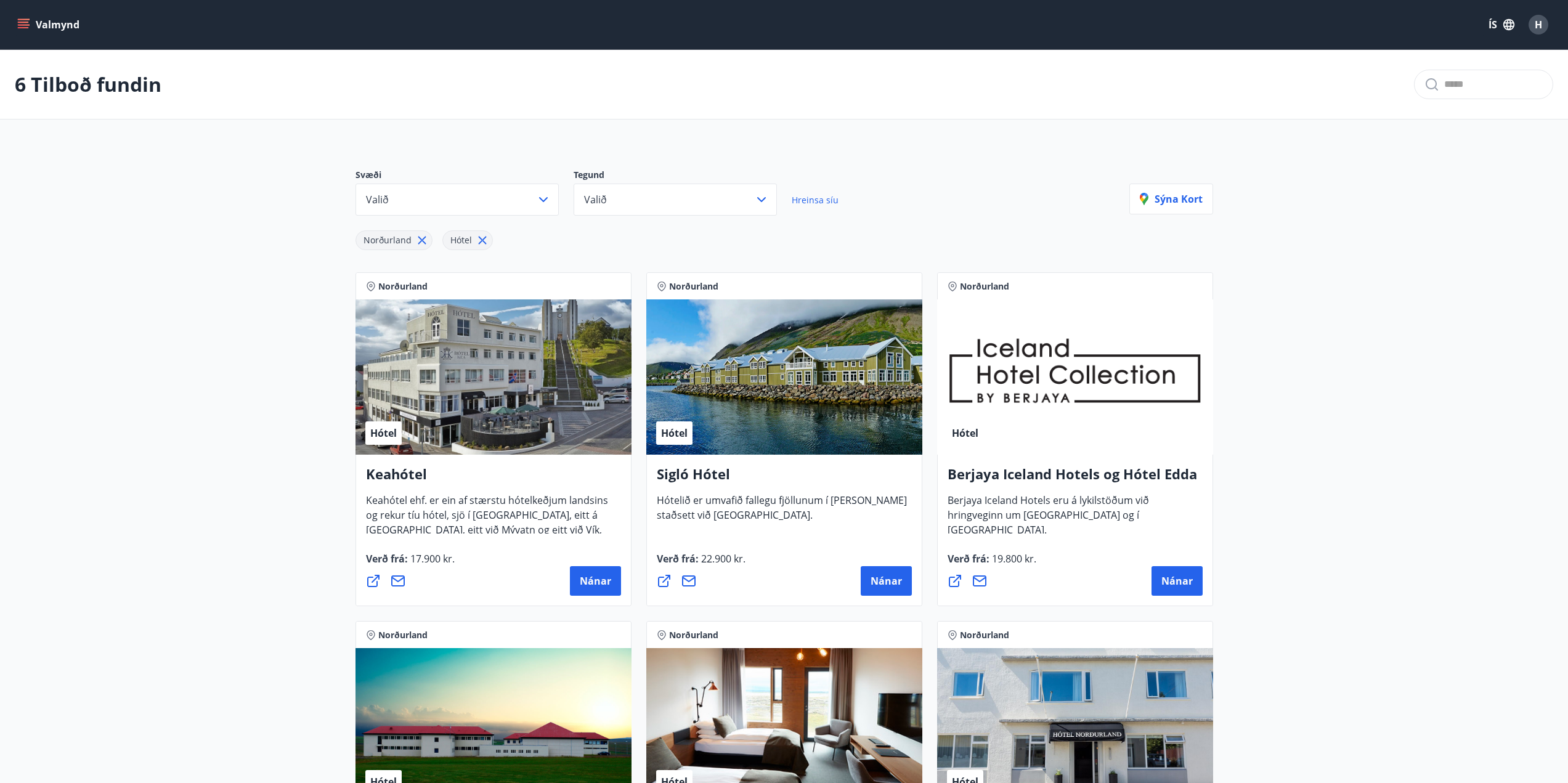
click at [35, 21] on button "Valmynd" at bounding box center [50, 24] width 70 height 22
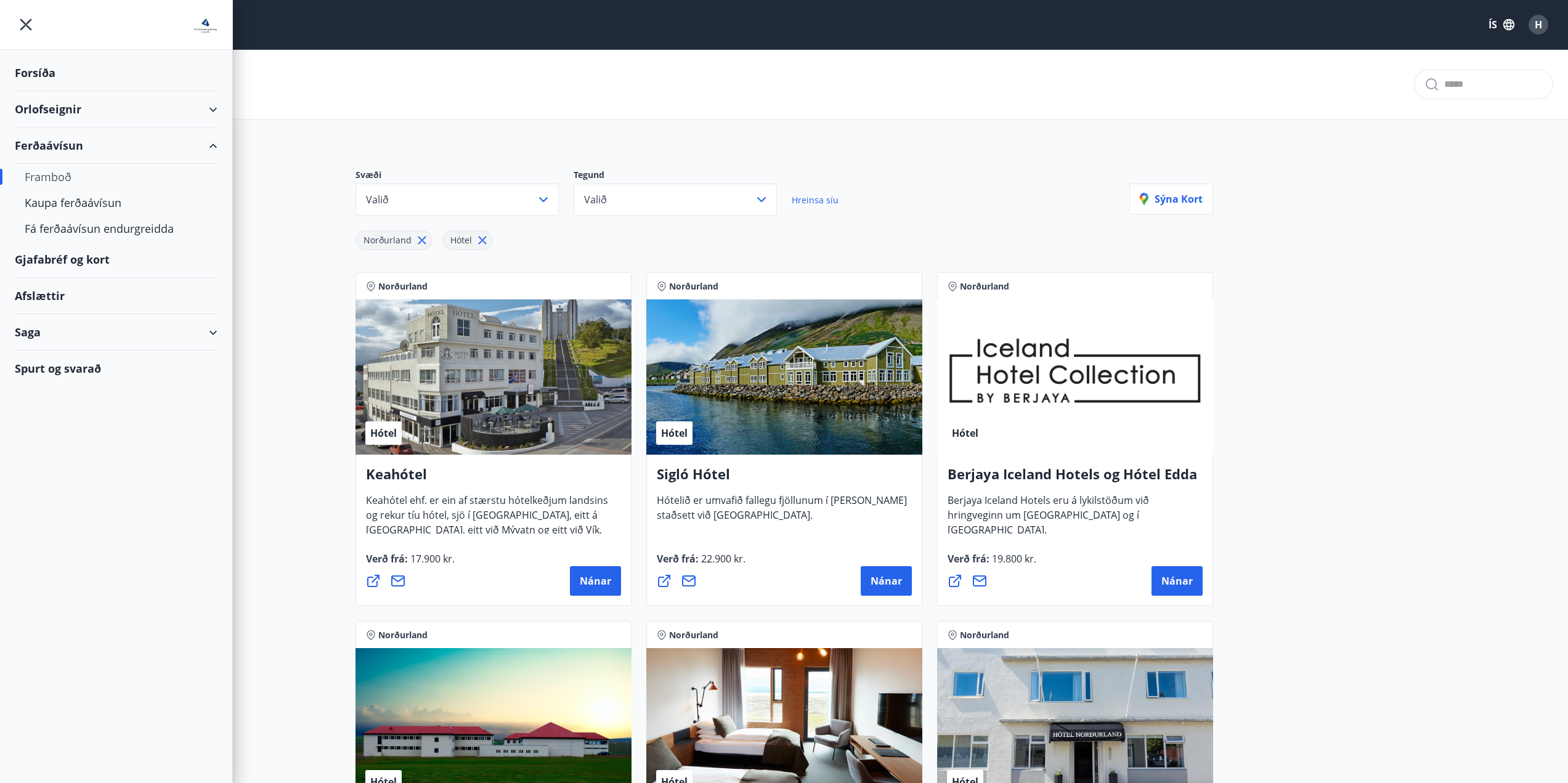
click at [75, 367] on div "Spurt og svarað" at bounding box center [116, 368] width 202 height 36
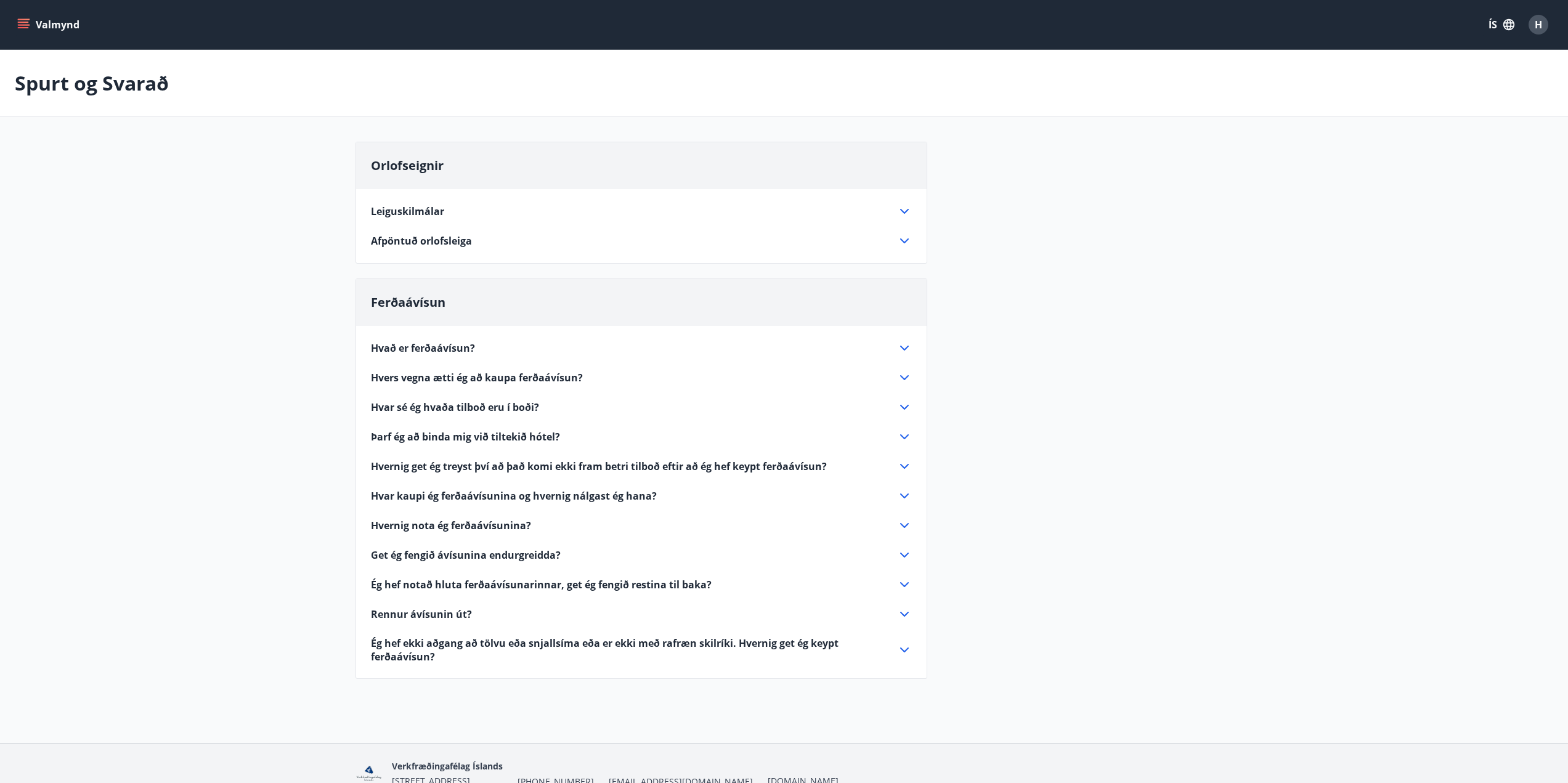
click at [500, 500] on span "Hvar kaupi ég ferðaávísunina og hvernig nálgast ég hana?" at bounding box center [514, 496] width 286 height 14
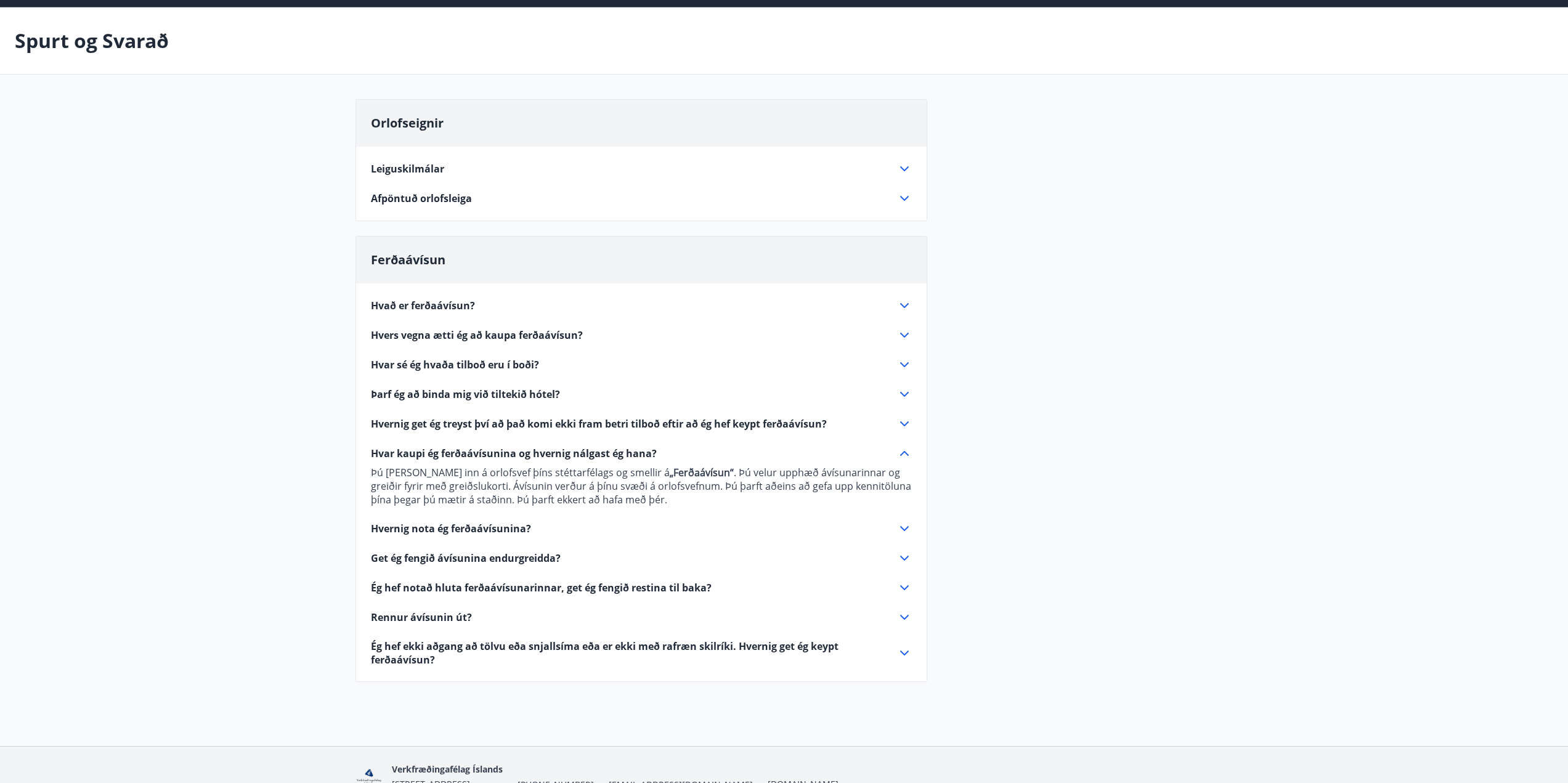
scroll to position [61, 0]
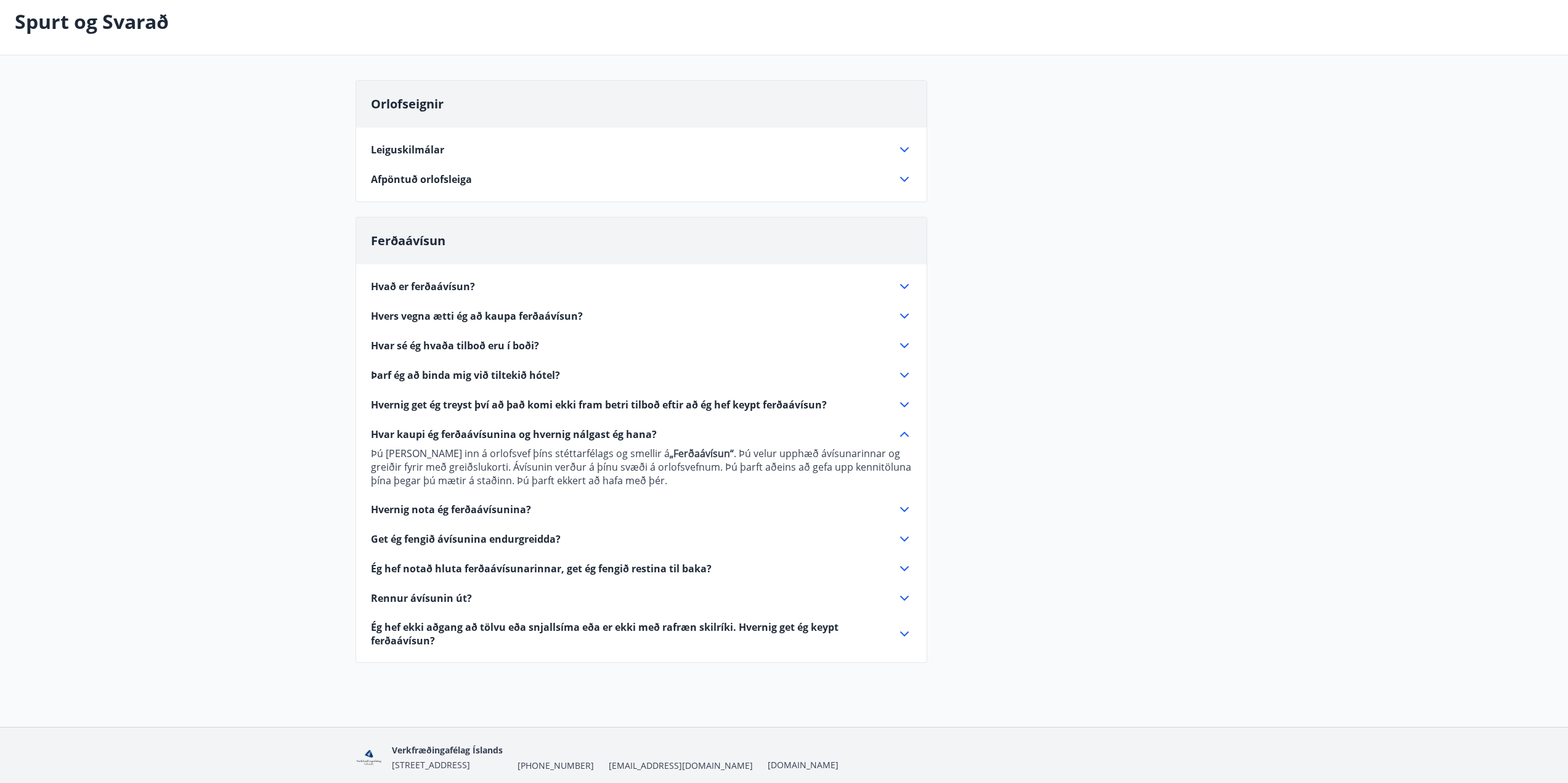
click at [481, 507] on span "Hvernig nota ég ferðaávísunina?" at bounding box center [450, 510] width 160 height 14
